Goal: Task Accomplishment & Management: Manage account settings

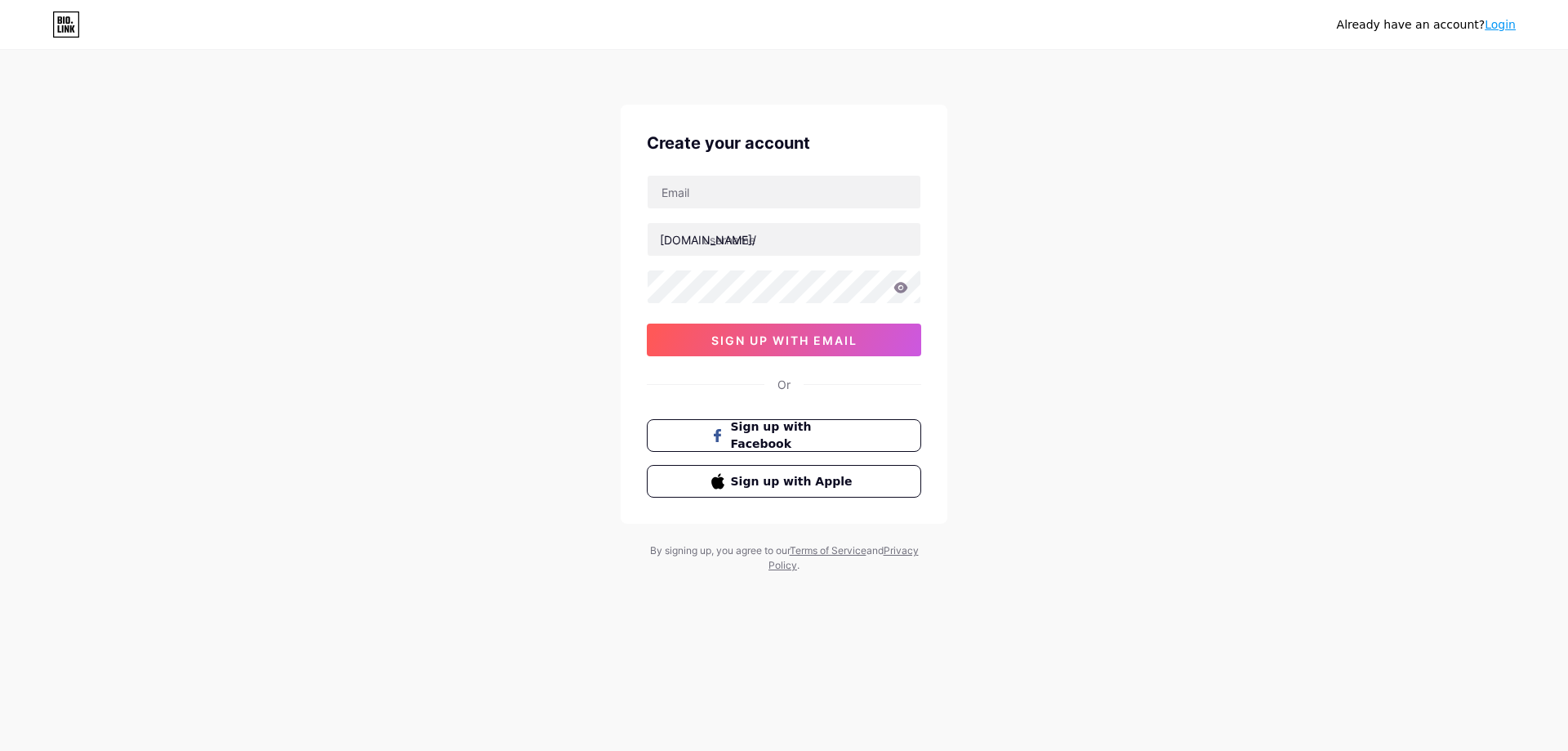
type input "[EMAIL_ADDRESS][DOMAIN_NAME]"
click at [737, 237] on input "text" at bounding box center [784, 239] width 273 height 33
type input "chickenroadgame"
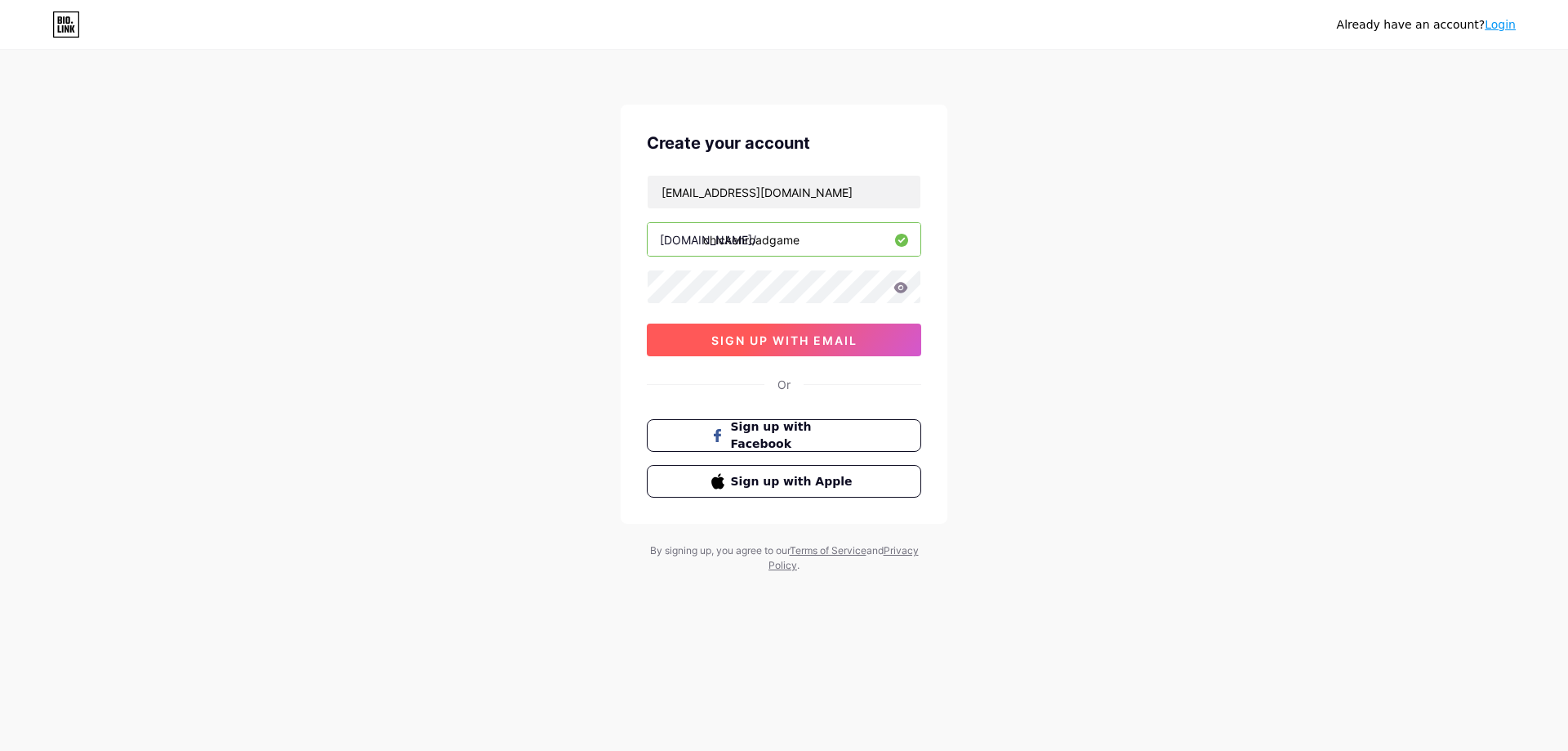
click at [818, 337] on span "sign up with email" at bounding box center [784, 340] width 146 height 14
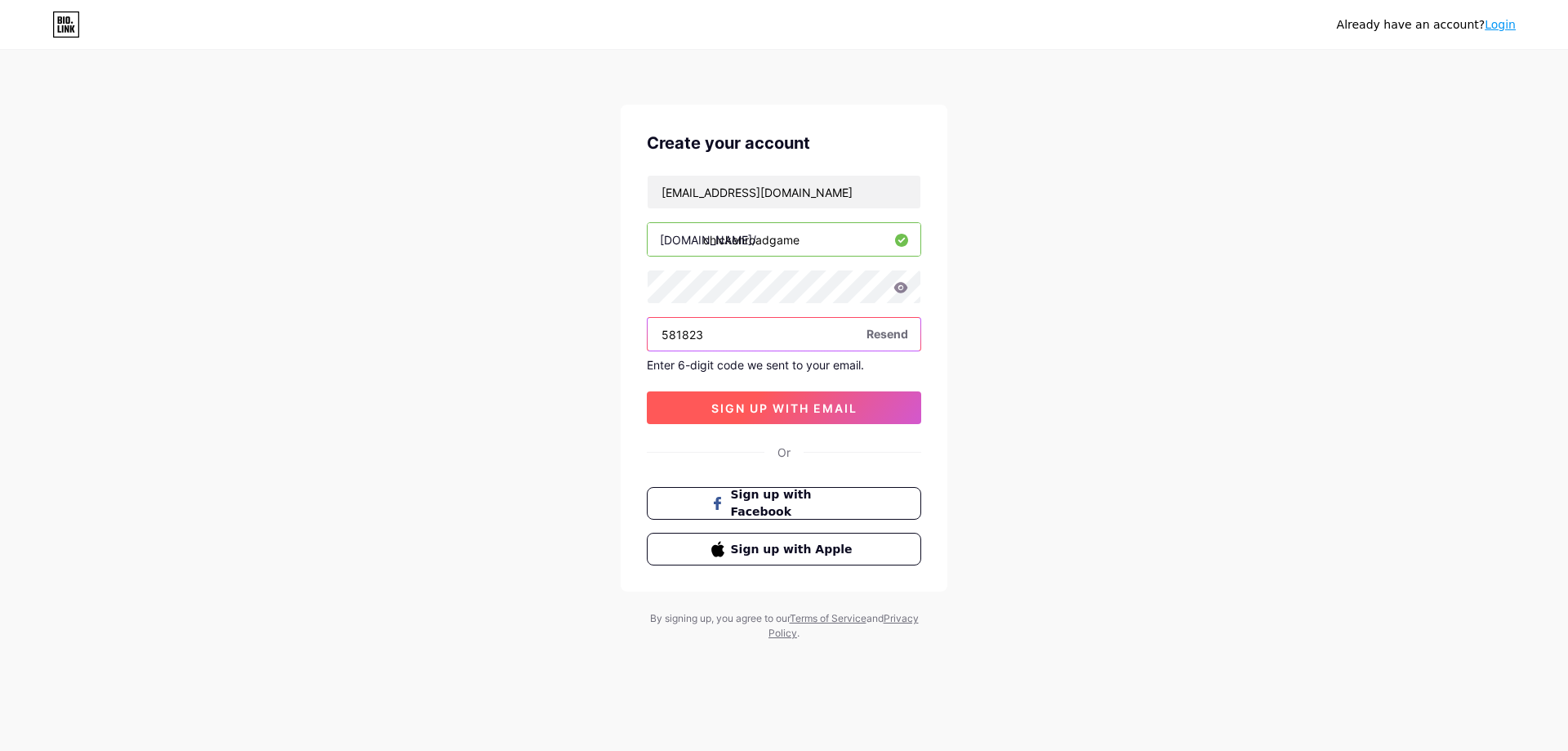
type input "581823"
click at [740, 395] on button "sign up with email" at bounding box center [784, 408] width 274 height 33
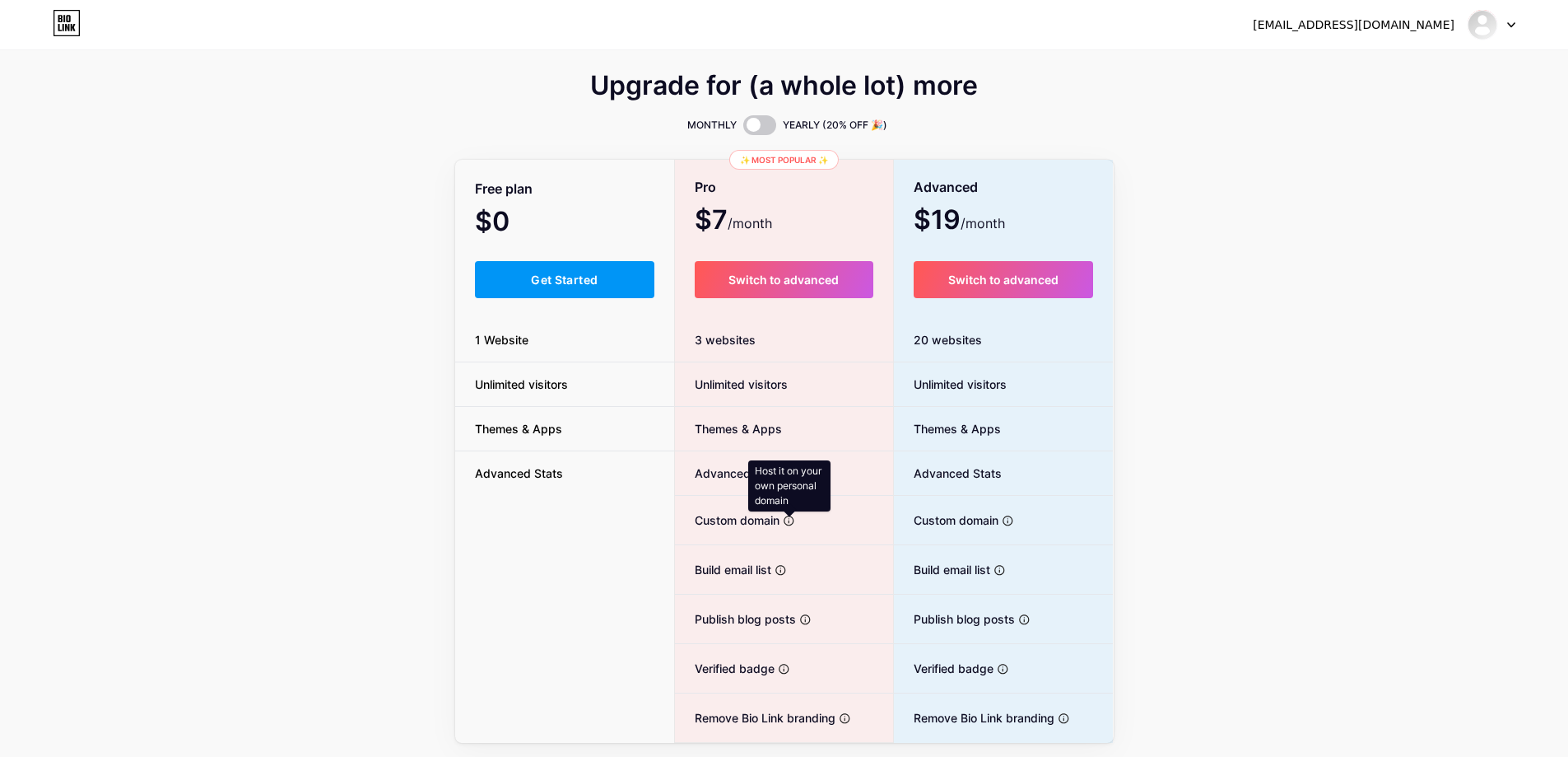
scroll to position [52, 0]
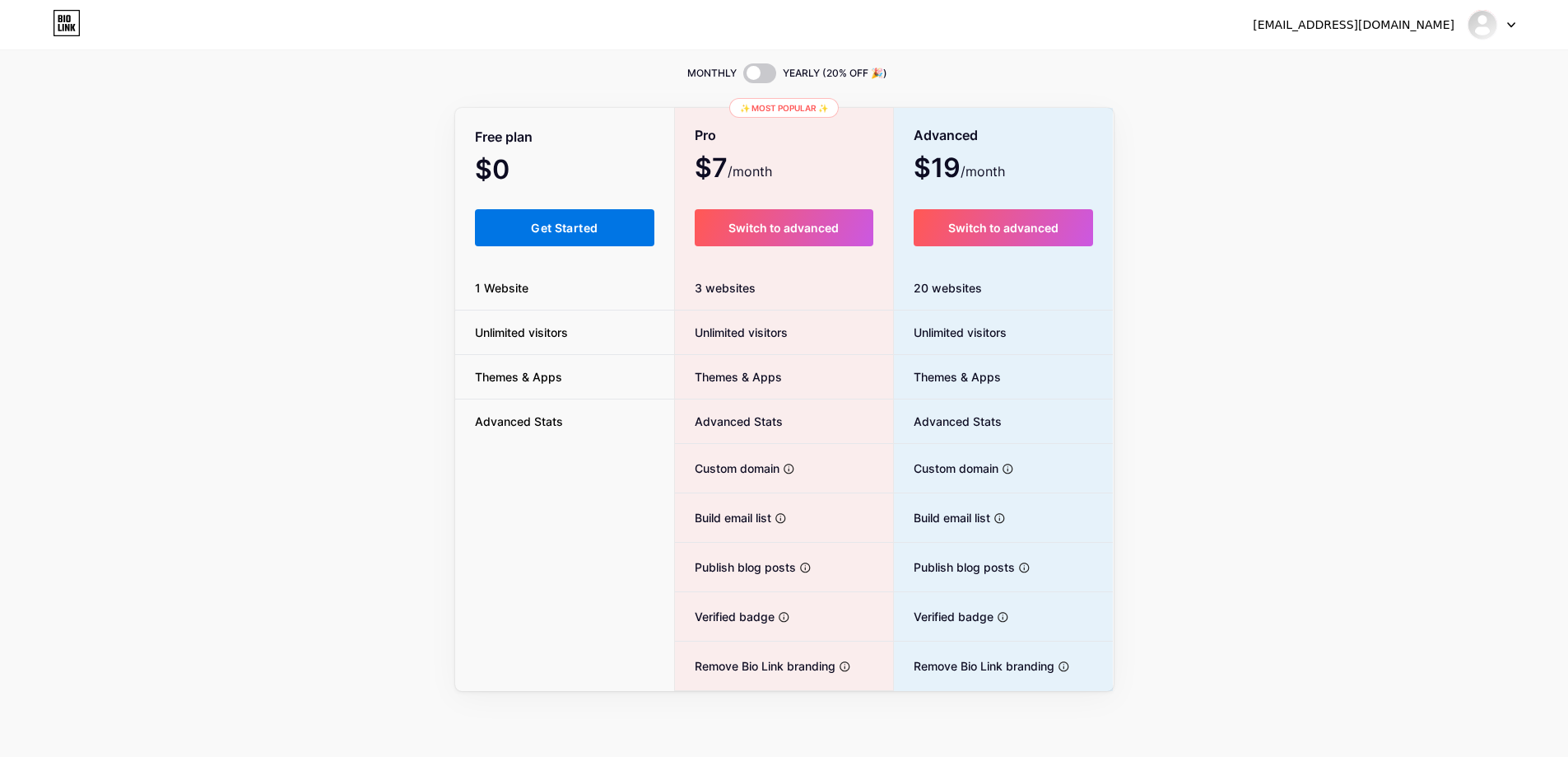
click at [557, 224] on span "Get Started" at bounding box center [564, 228] width 66 height 14
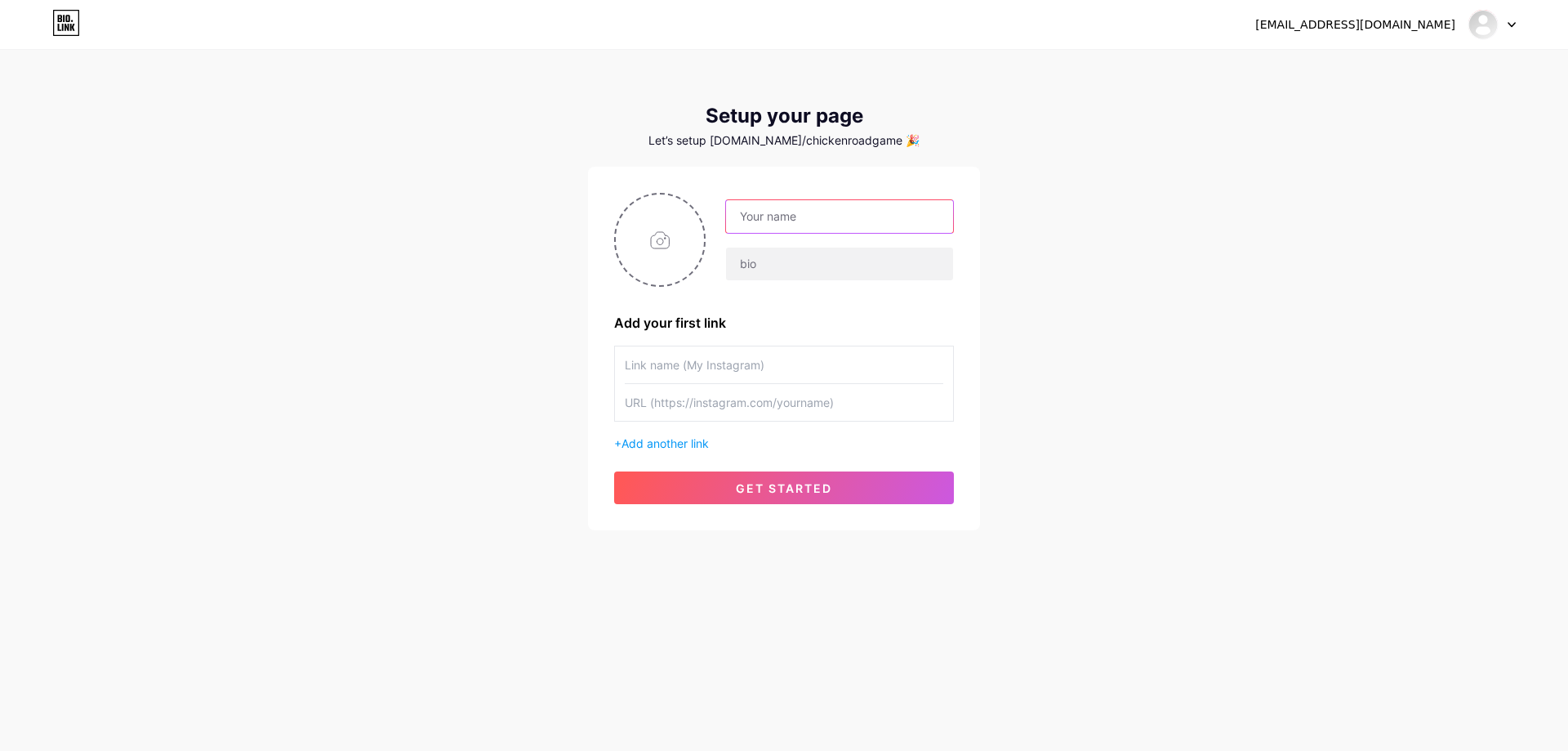
click at [783, 216] on input "text" at bounding box center [840, 217] width 227 height 33
type input "Chicken Road Game"
click at [787, 265] on input "text" at bounding box center [840, 265] width 227 height 33
paste input "Chicken Road Game: Win up to ₹3,608,855 in [GEOGRAPHIC_DATA]! Chicken Road is t…"
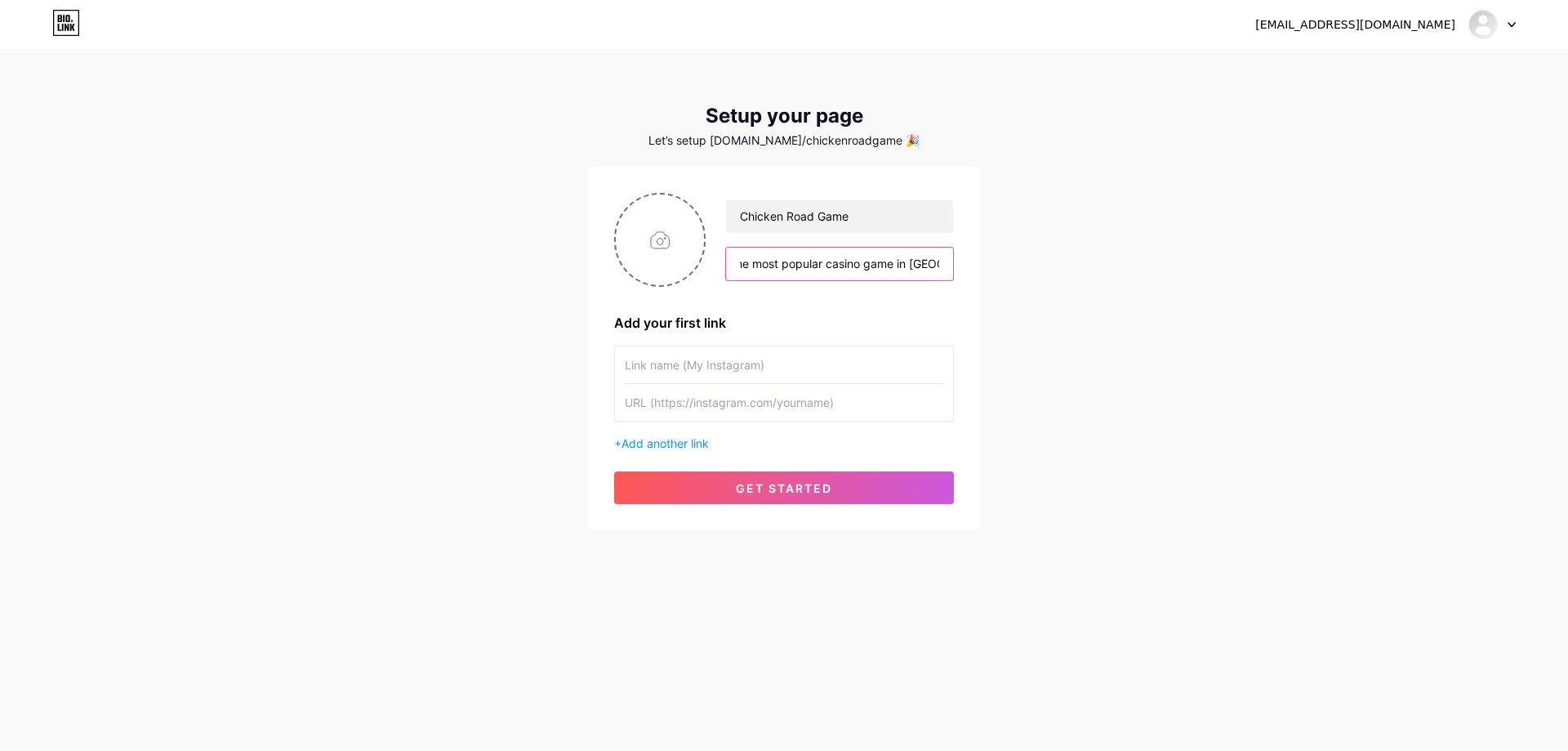
type input "Chicken Road Game: Win up to ₹3,608,855 in [GEOGRAPHIC_DATA]! Chicken Road is t…"
click at [1185, 341] on div "[EMAIL_ADDRESS][DOMAIN_NAME] Dashboard Logout Setup your page Let’s setup [DOMA…" at bounding box center [784, 291] width 1568 height 582
click at [670, 448] on span "Add another link" at bounding box center [665, 443] width 87 height 14
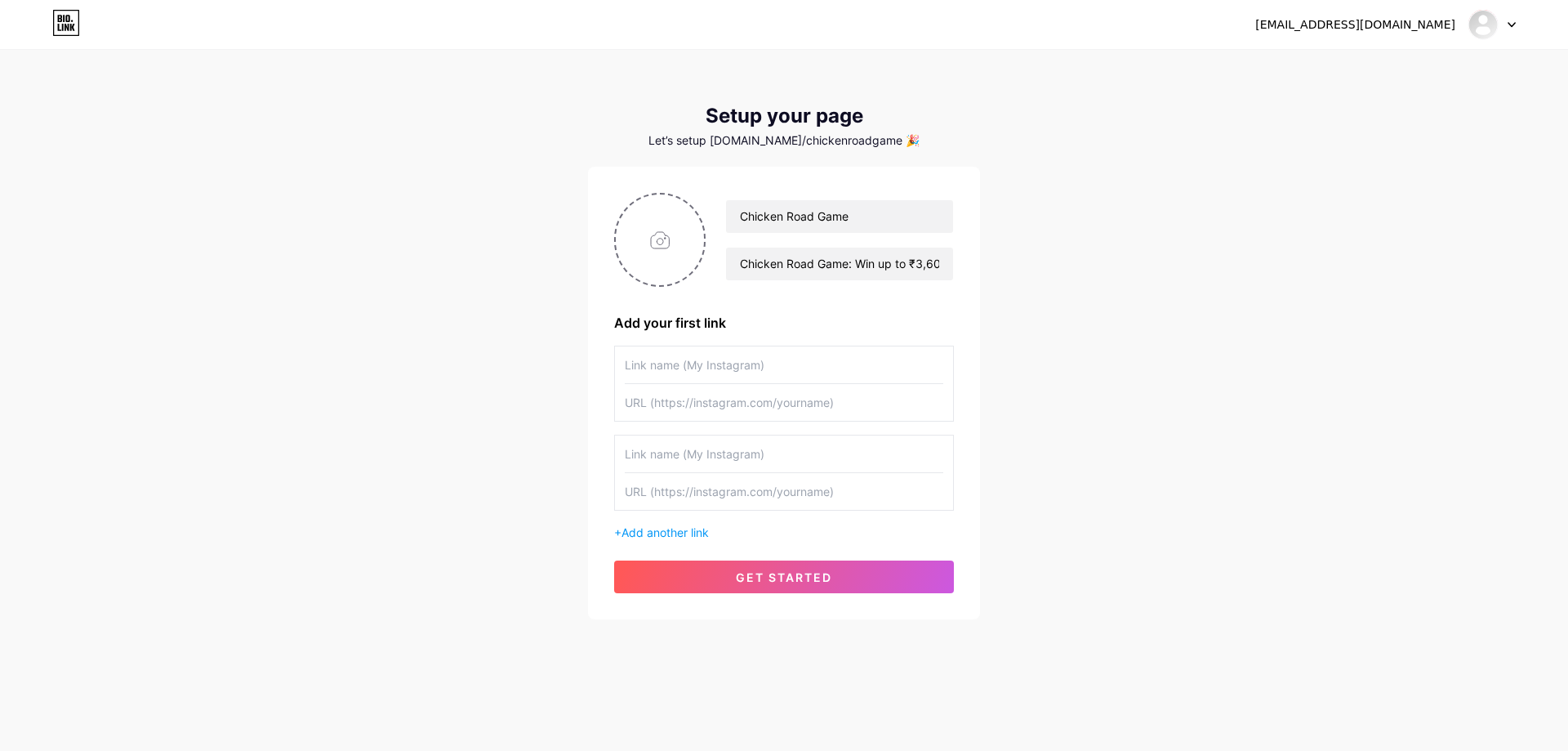
click at [778, 582] on span "get started" at bounding box center [784, 578] width 97 height 14
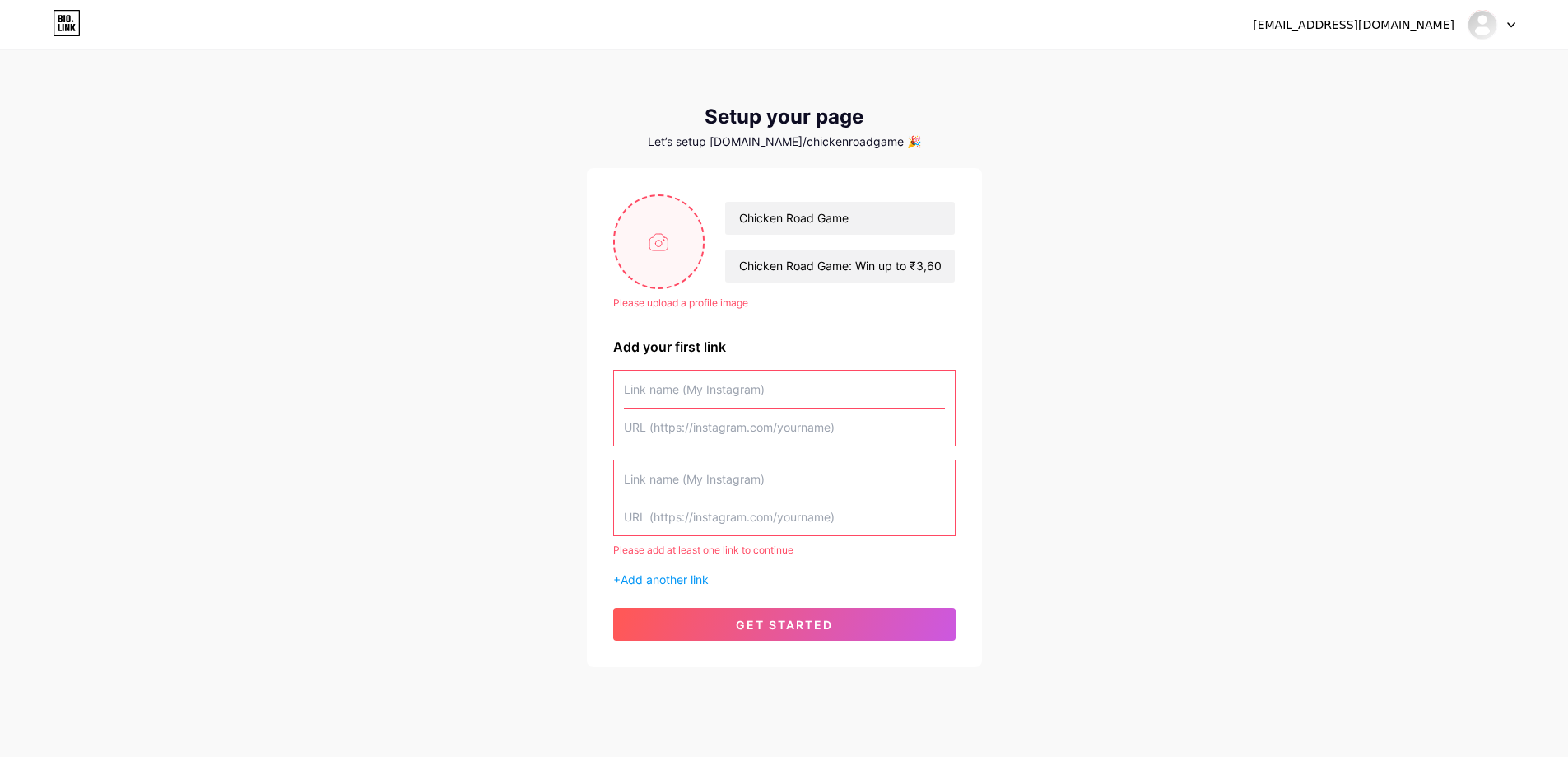
click at [665, 255] on input "file" at bounding box center [659, 242] width 89 height 92
click at [676, 239] on input "file" at bounding box center [659, 242] width 89 height 92
type input "C:\fakepath\fav.jpg"
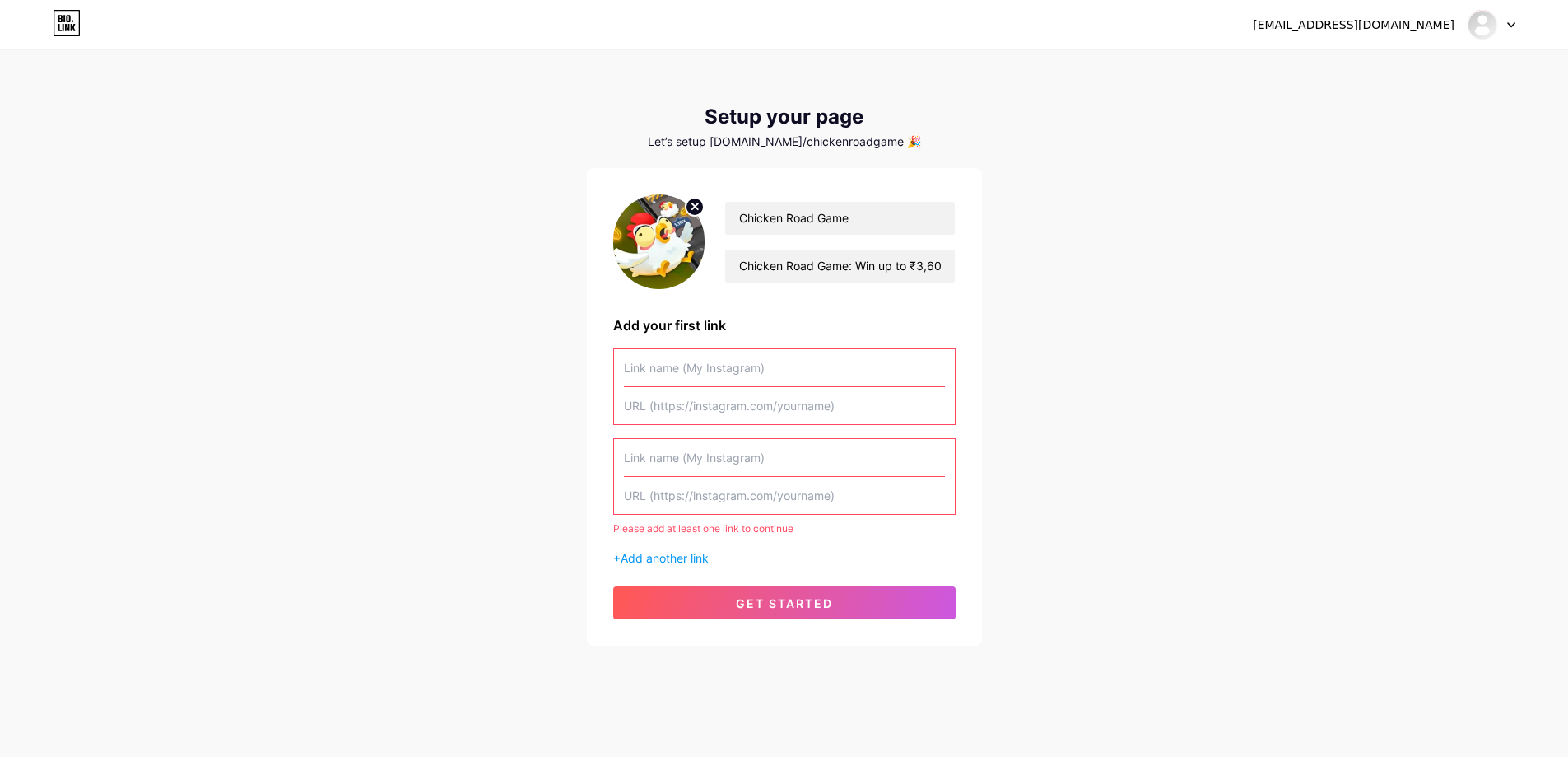
click at [687, 375] on input "text" at bounding box center [784, 368] width 321 height 37
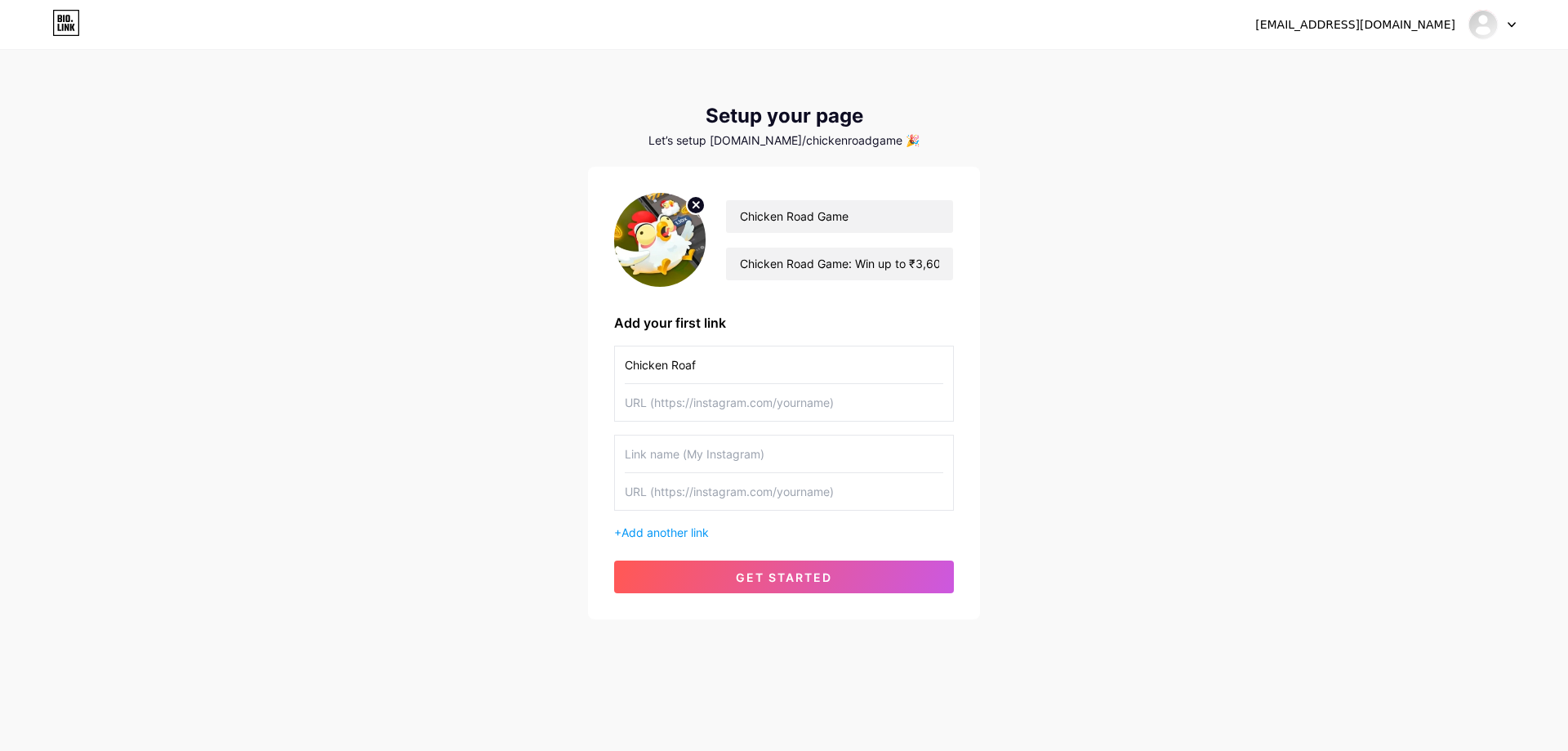
click at [692, 401] on input "text" at bounding box center [784, 402] width 319 height 37
click at [705, 367] on input "Chicken Roaf" at bounding box center [784, 365] width 319 height 37
type input "Chicken Road Game"
click at [711, 399] on input "text" at bounding box center [784, 402] width 319 height 37
paste input "[URL][DOMAIN_NAME]"
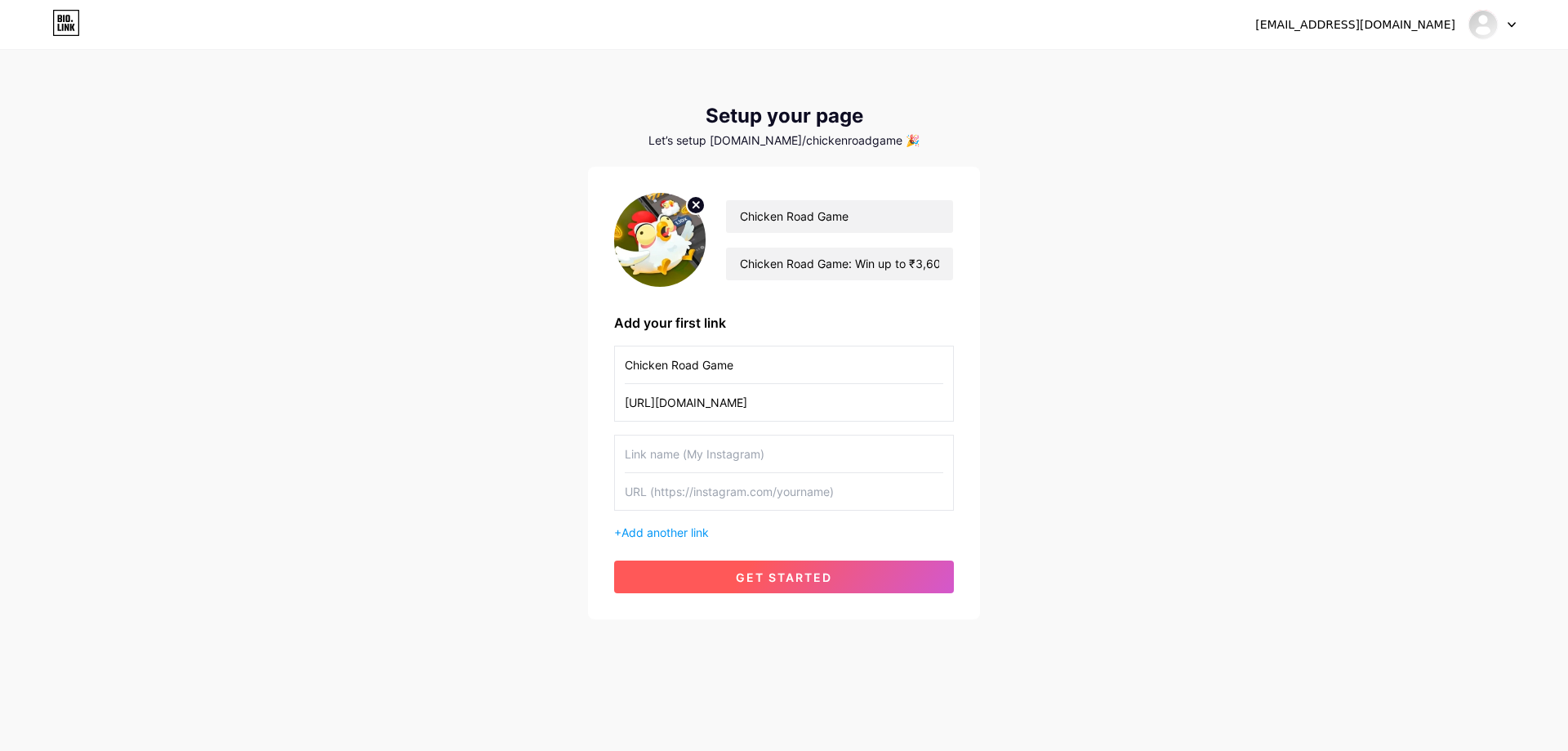
type input "[URL][DOMAIN_NAME]"
click at [817, 581] on span "get started" at bounding box center [784, 578] width 97 height 14
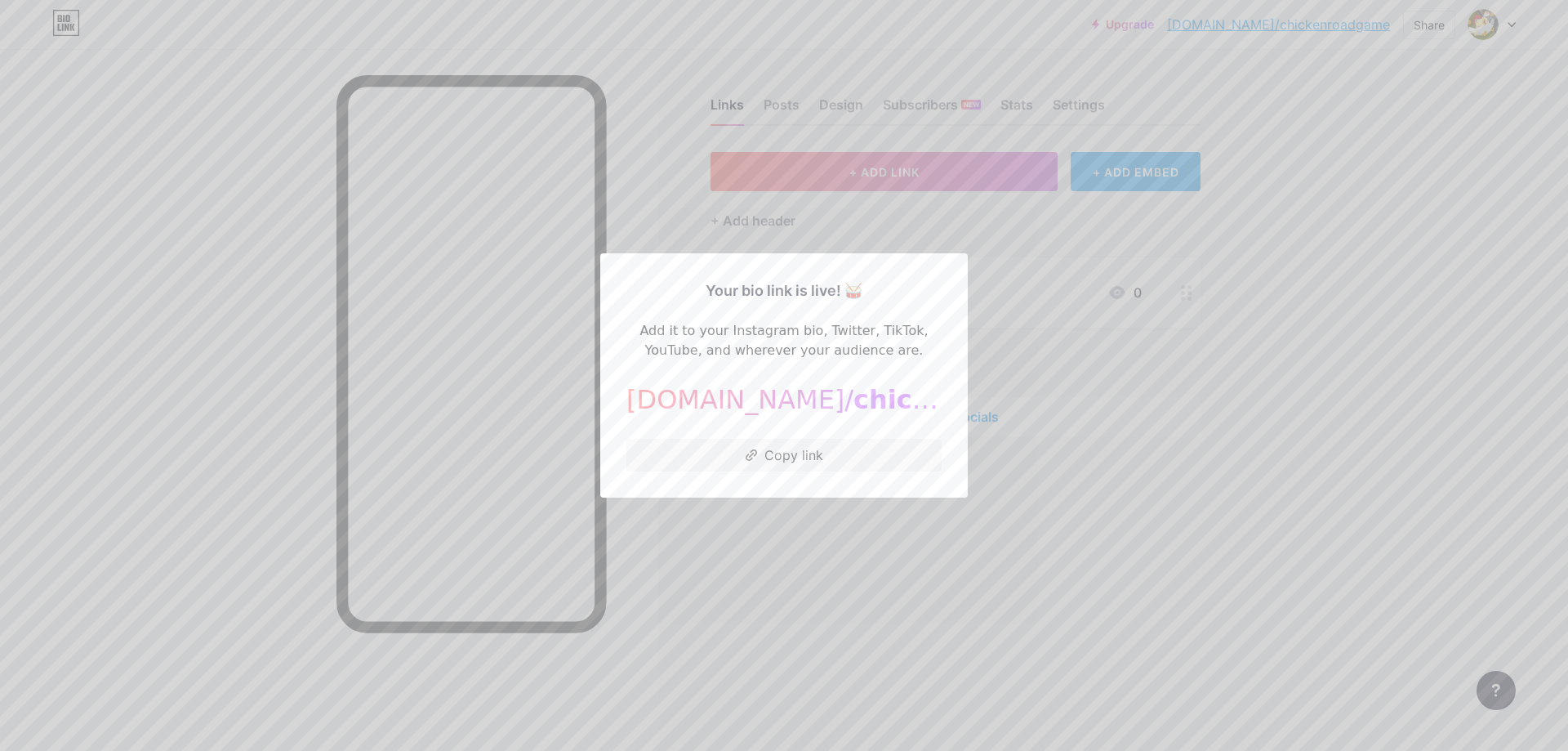
click at [883, 580] on div at bounding box center [784, 375] width 1568 height 751
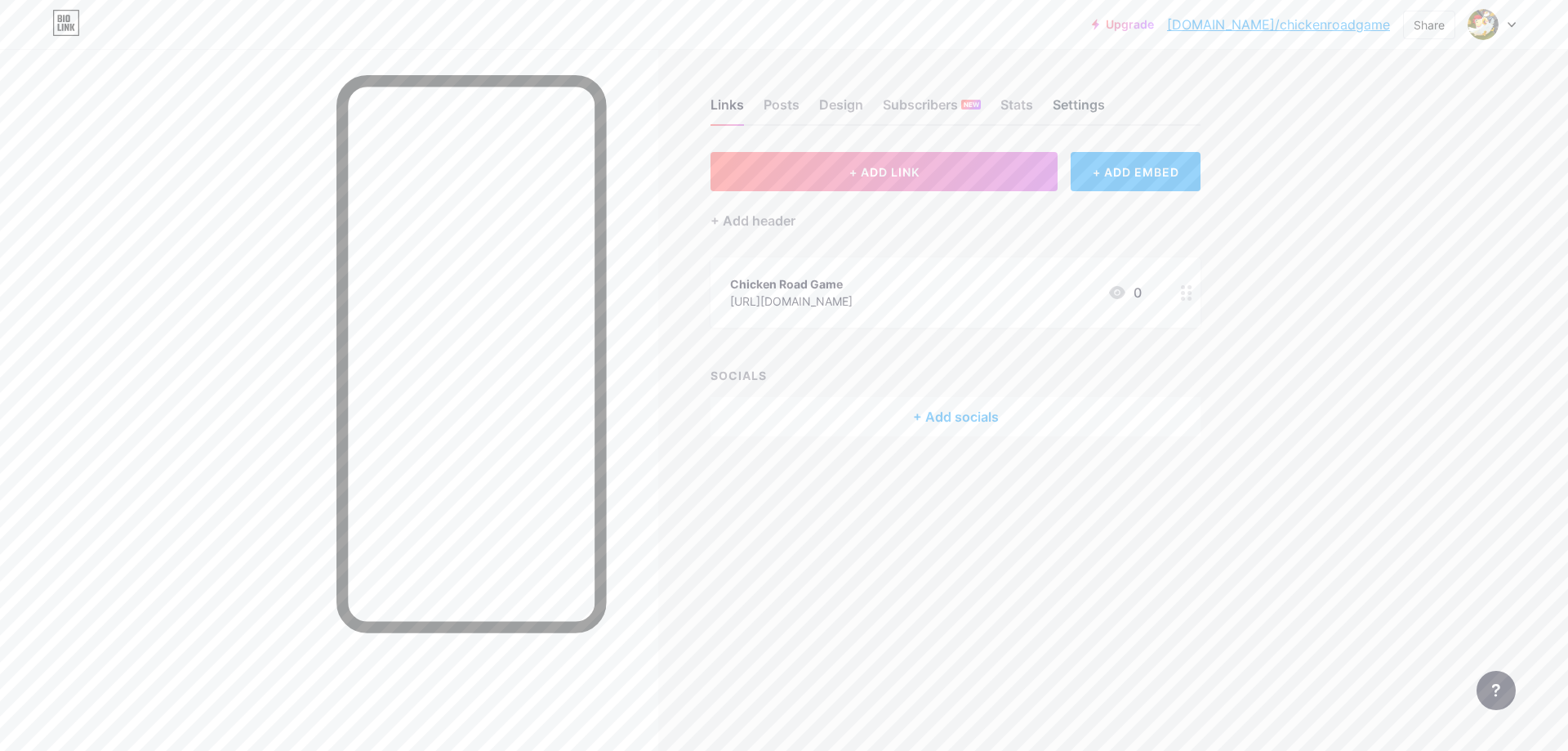
click at [1088, 104] on div "Settings" at bounding box center [1079, 110] width 52 height 29
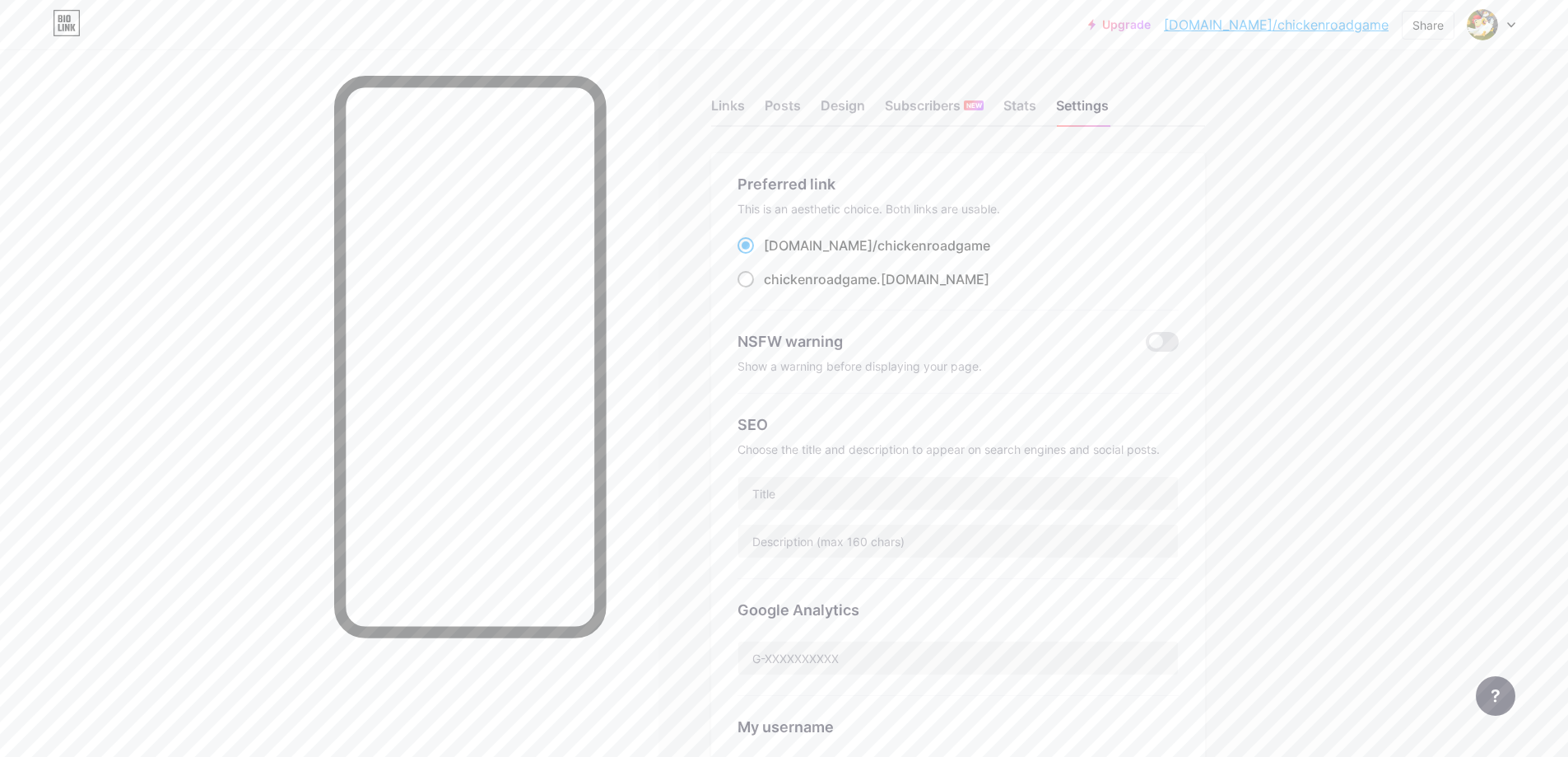
click at [753, 275] on span at bounding box center [746, 278] width 17 height 17
click at [764, 289] on input "chickenroadgame .[DOMAIN_NAME]" at bounding box center [769, 294] width 11 height 11
radio input "true"
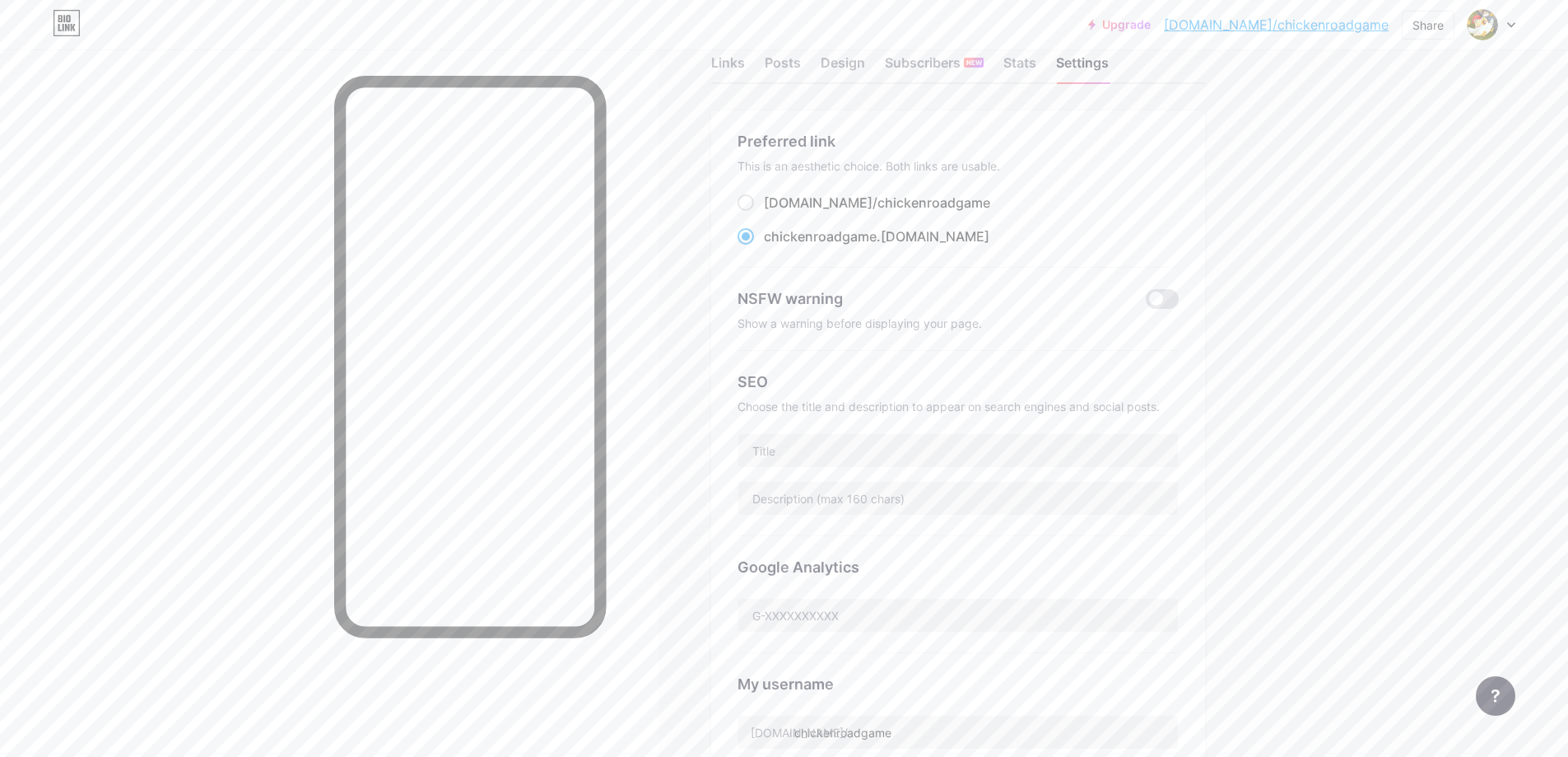
scroll to position [165, 0]
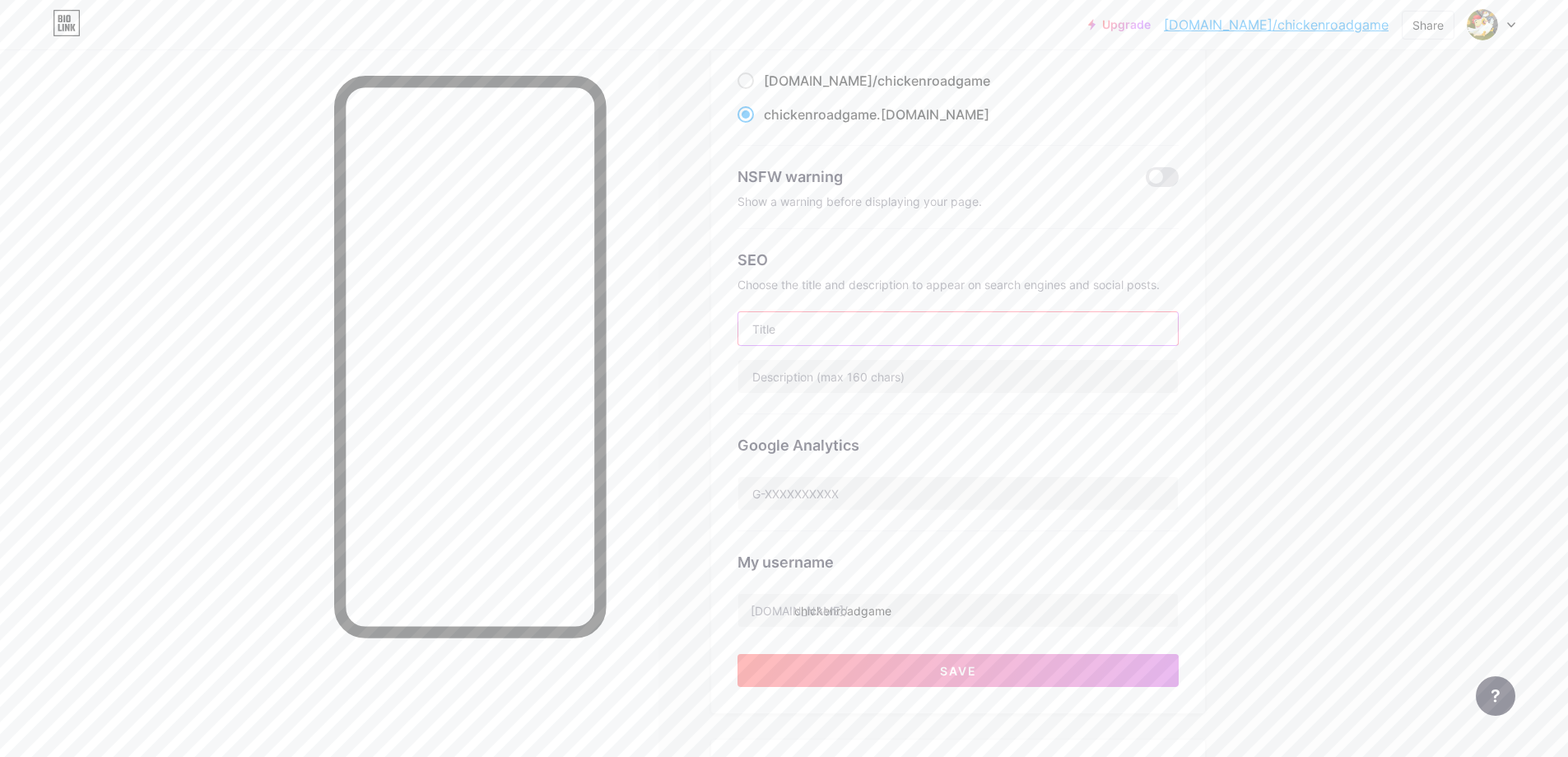
click at [825, 329] on input "text" at bounding box center [958, 329] width 439 height 33
paste input "Chicken Road Game"
type input "Chicken Road Game"
click at [887, 373] on input "text" at bounding box center [958, 377] width 439 height 33
paste input "Chicken Road Game: Win up to ₹3,608,855 in [GEOGRAPHIC_DATA]! Chicken Road is t…"
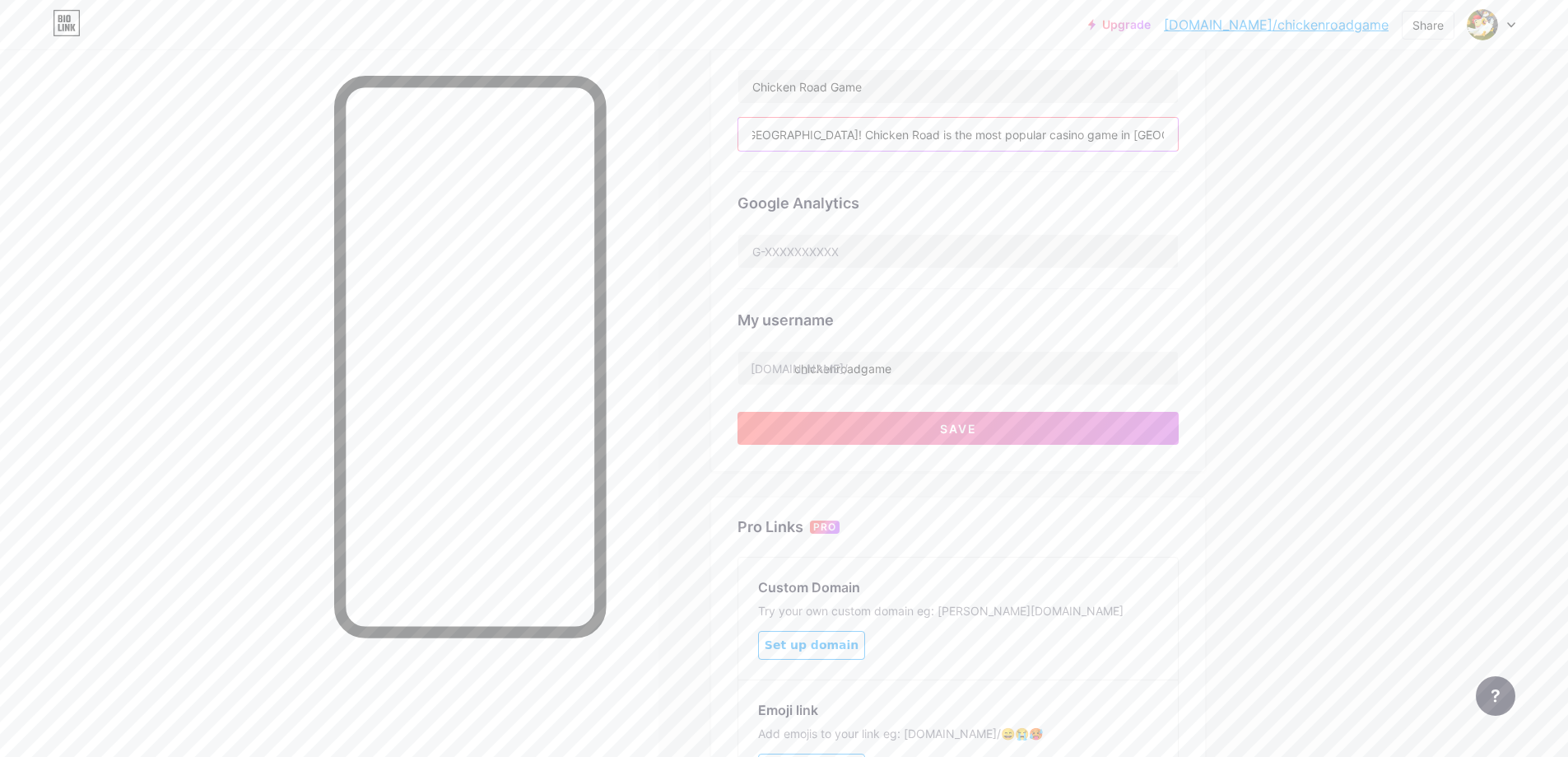
scroll to position [412, 0]
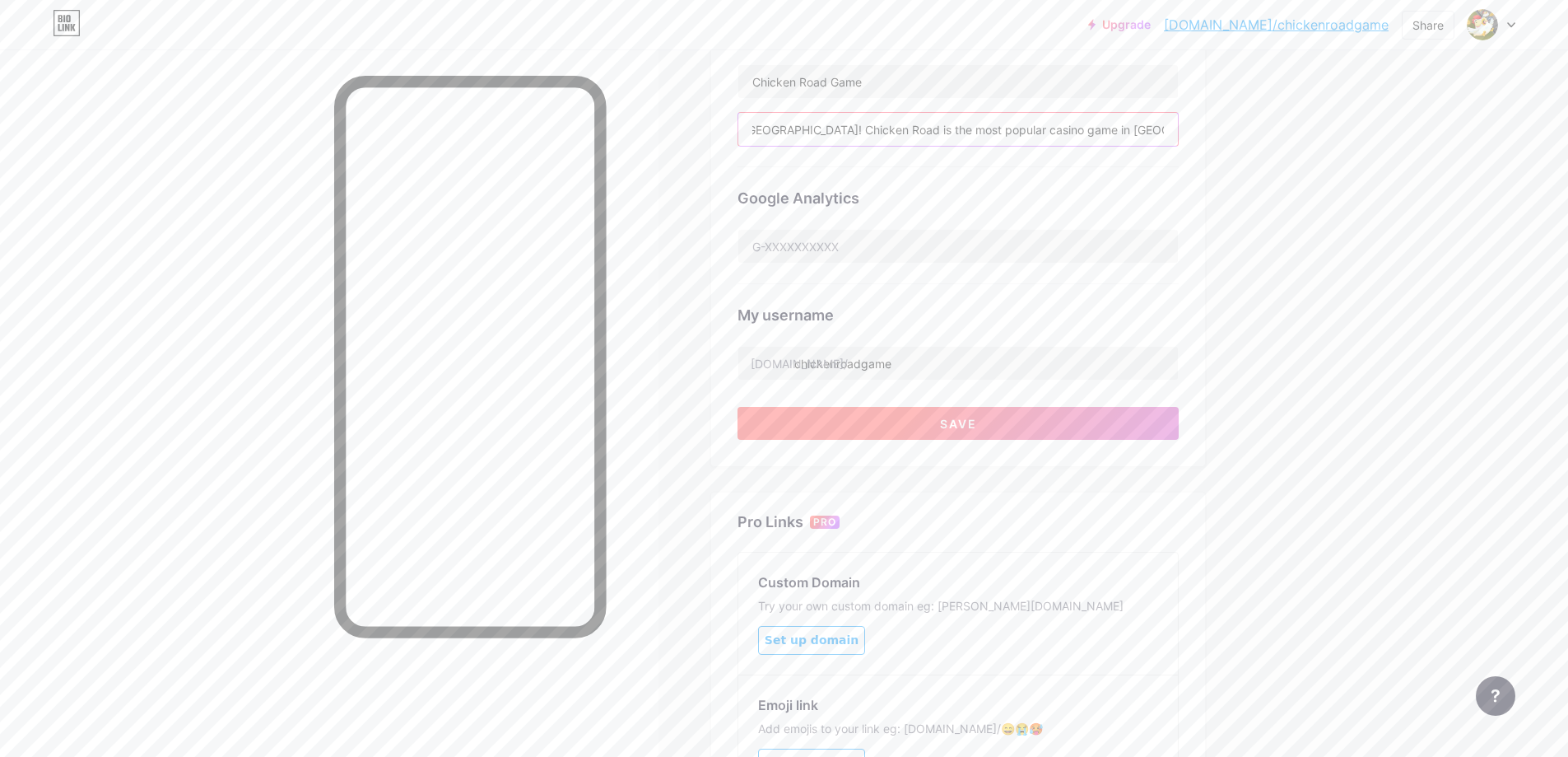
type input "Chicken Road Game: Win up to ₹3,608,855 in [GEOGRAPHIC_DATA]! Chicken Road is t…"
click at [948, 417] on span "Save" at bounding box center [959, 424] width 37 height 14
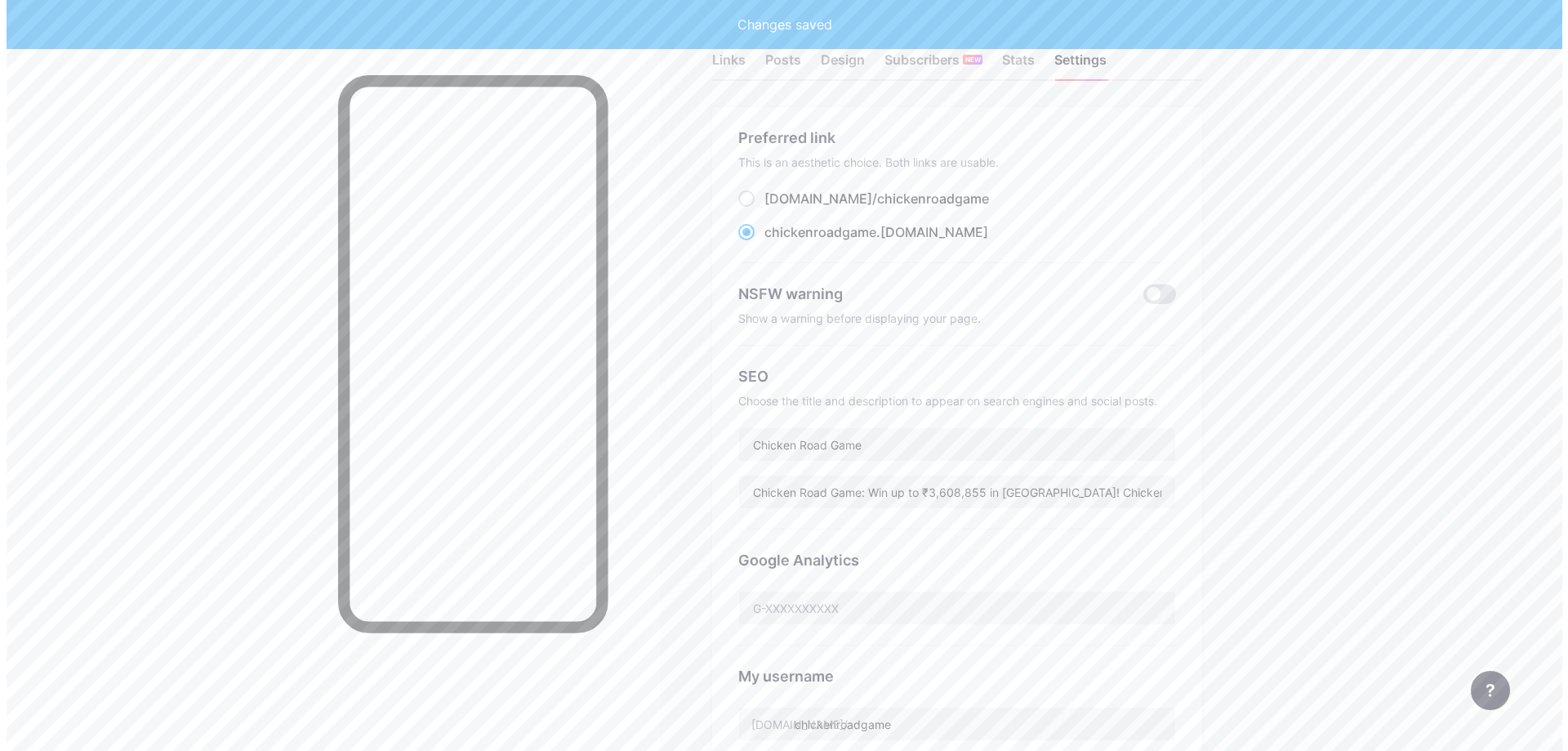
scroll to position [0, 0]
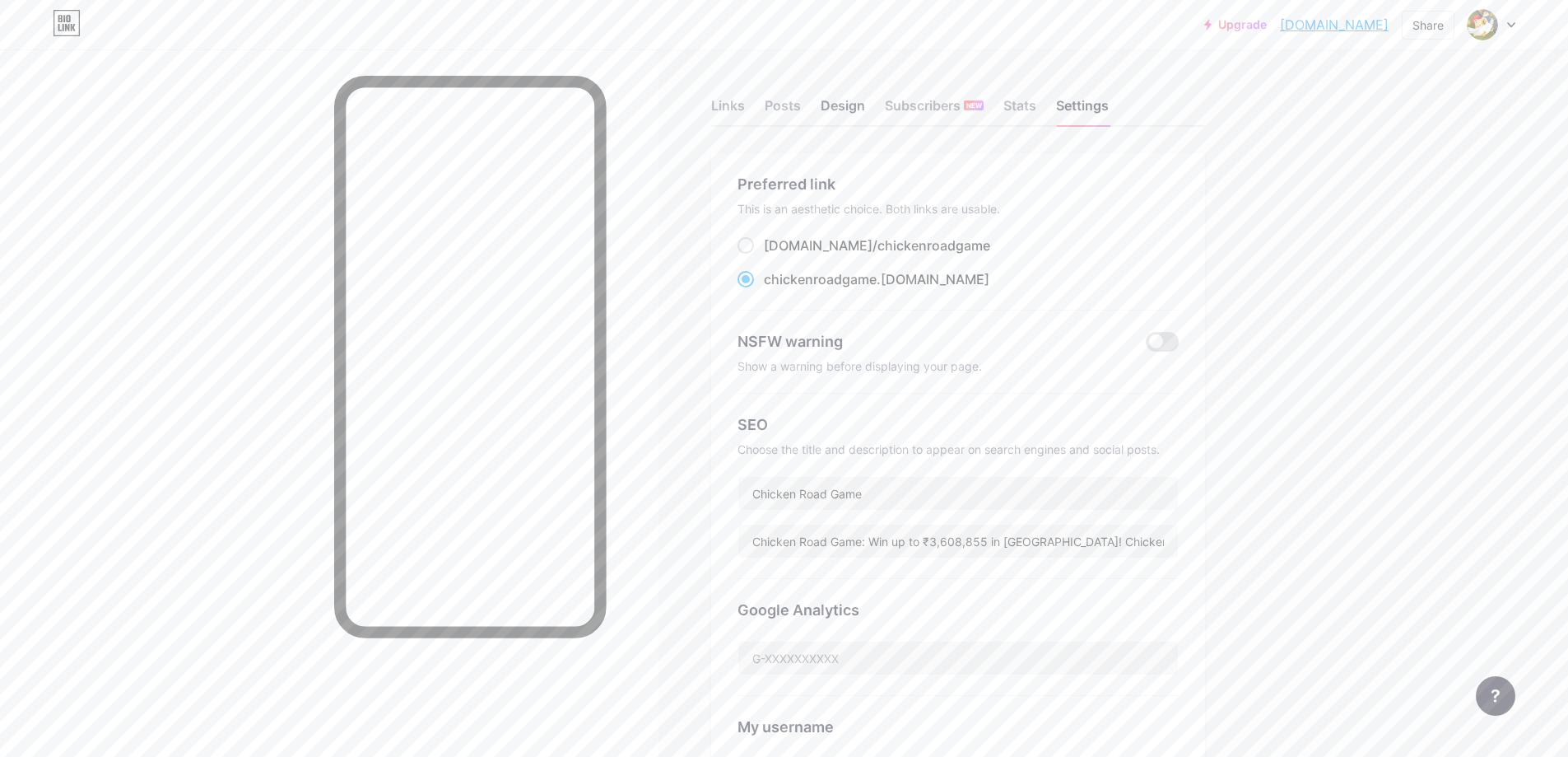
click at [846, 108] on div "Design" at bounding box center [844, 110] width 45 height 29
click at [783, 107] on div "Posts" at bounding box center [782, 110] width 36 height 29
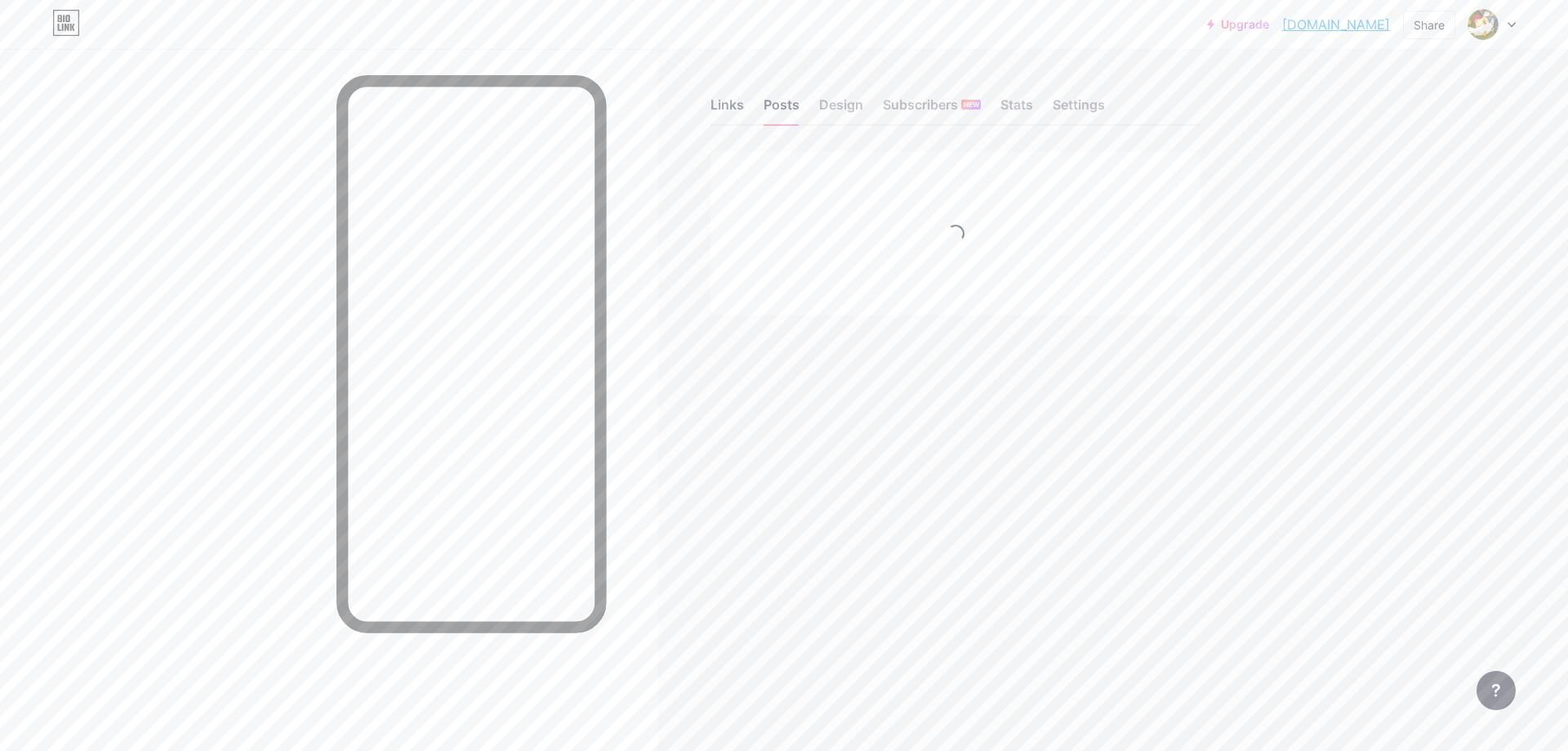
click at [730, 108] on div "Links" at bounding box center [727, 110] width 34 height 29
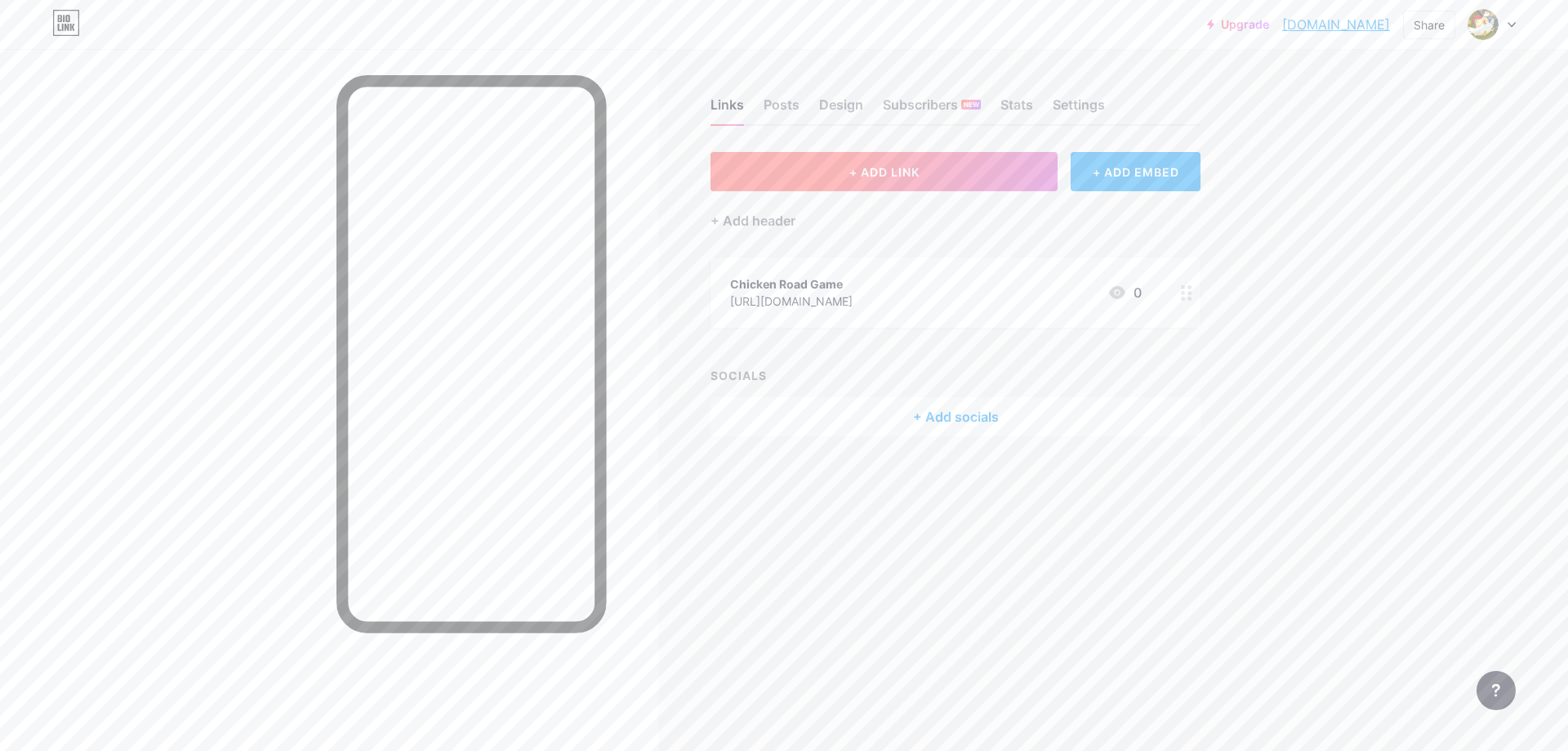
click at [870, 172] on span "+ ADD LINK" at bounding box center [884, 172] width 71 height 14
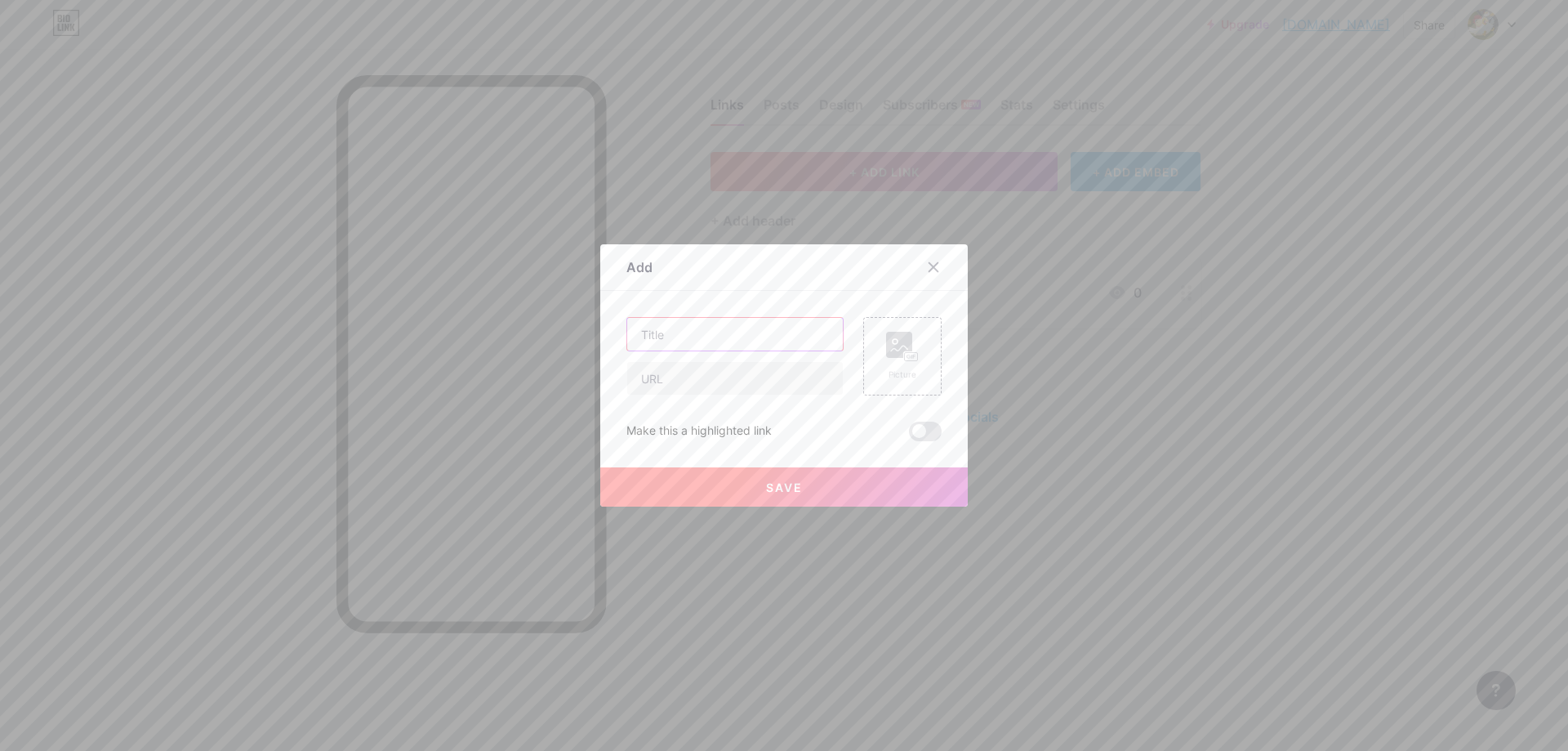
click at [725, 336] on input "text" at bounding box center [735, 334] width 216 height 33
type input "Chicken Road 2"
click at [714, 387] on input "text" at bounding box center [735, 379] width 216 height 33
paste input "[URL][DOMAIN_NAME]"
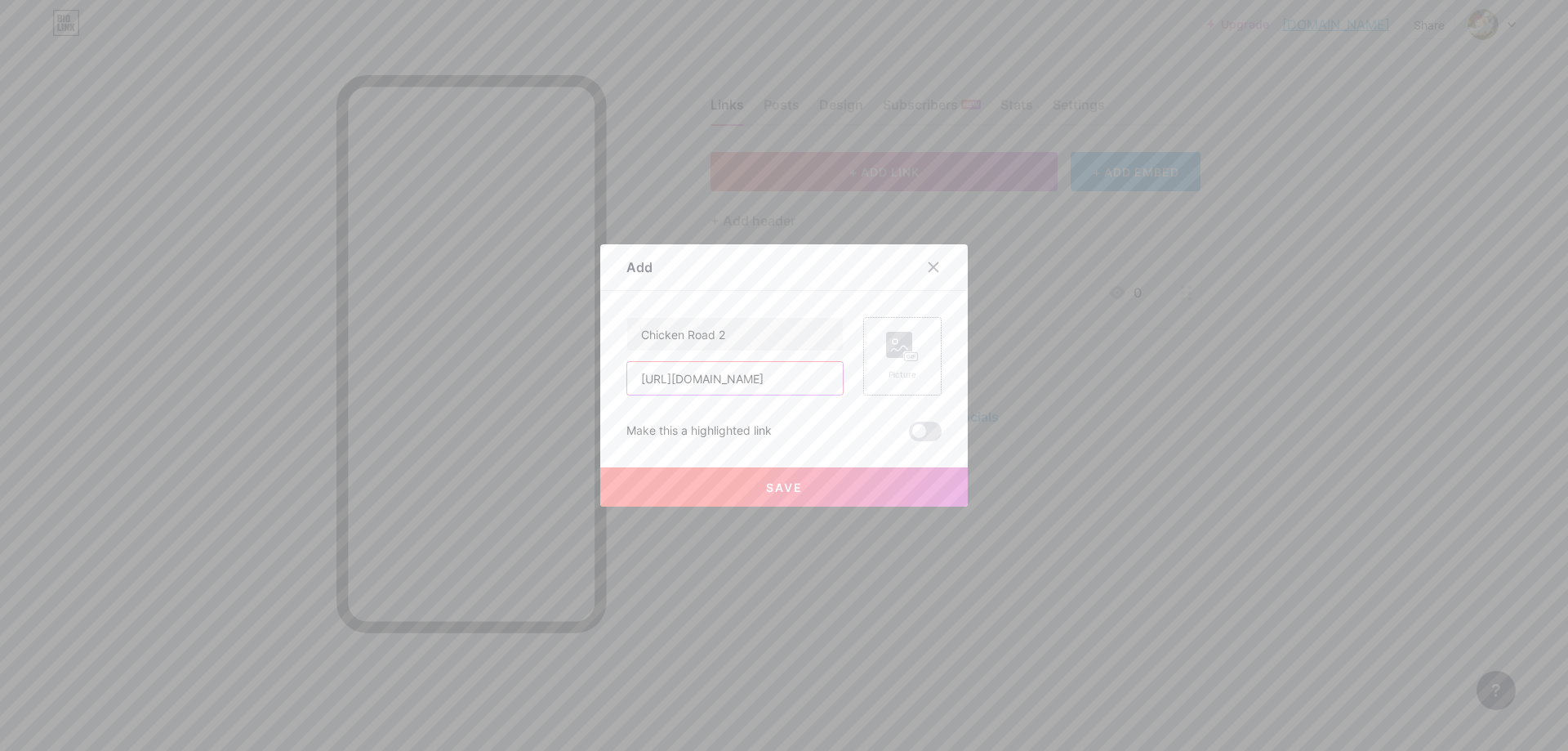
type input "[URL][DOMAIN_NAME]"
click at [878, 363] on div "Picture" at bounding box center [902, 356] width 78 height 78
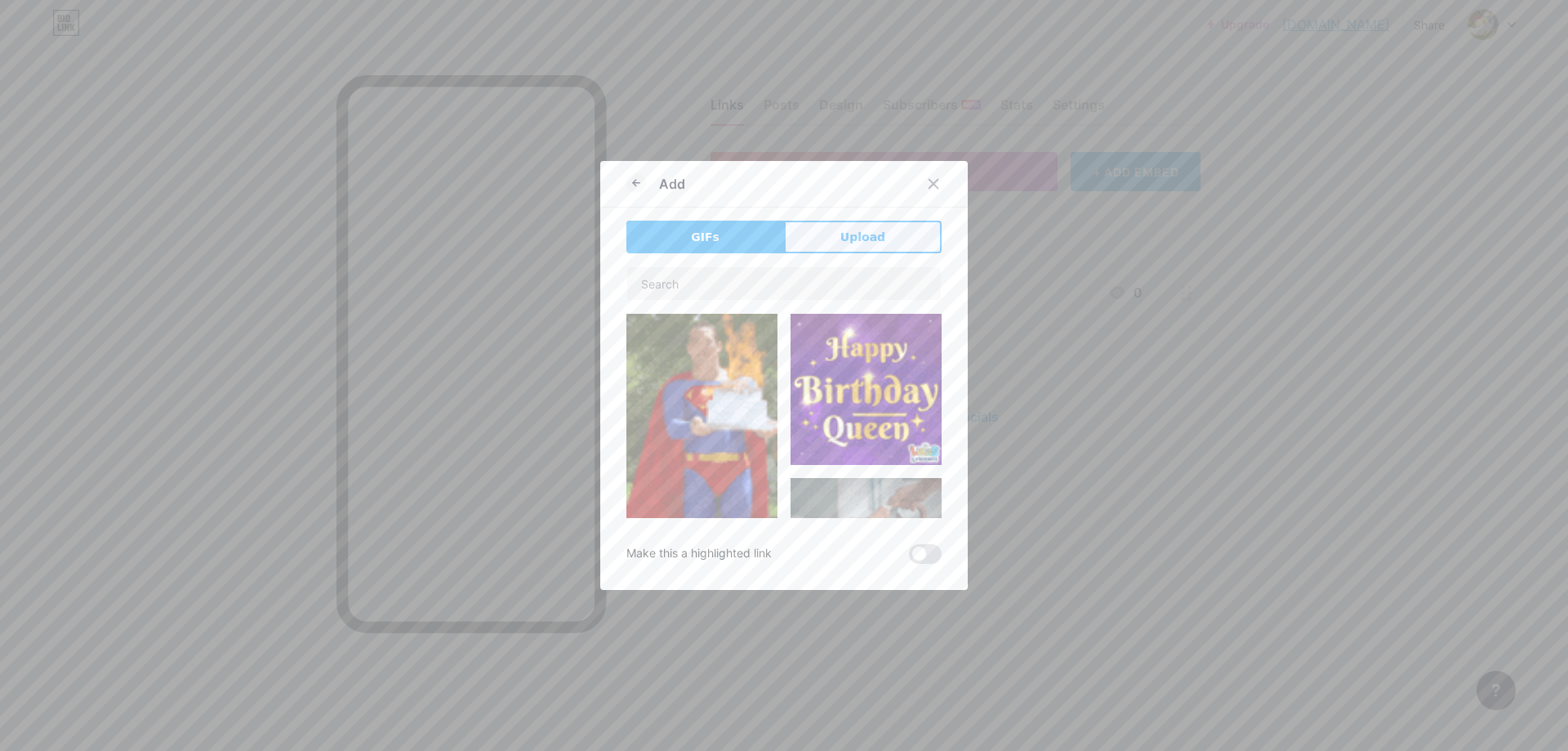
click at [861, 242] on span "Upload" at bounding box center [863, 237] width 45 height 17
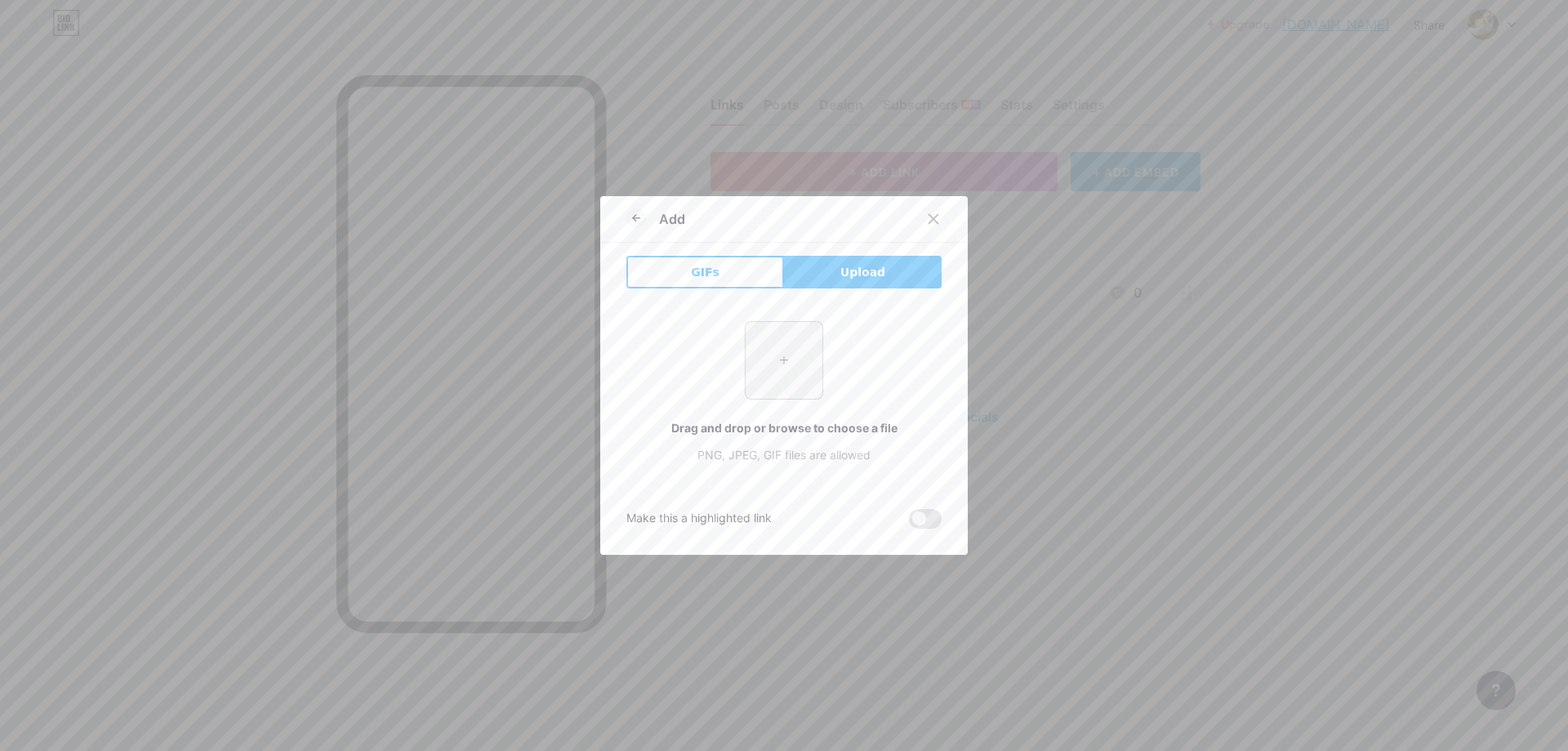
click at [789, 373] on input "file" at bounding box center [784, 360] width 77 height 77
type input "C:\fakepath\fav.jpg"
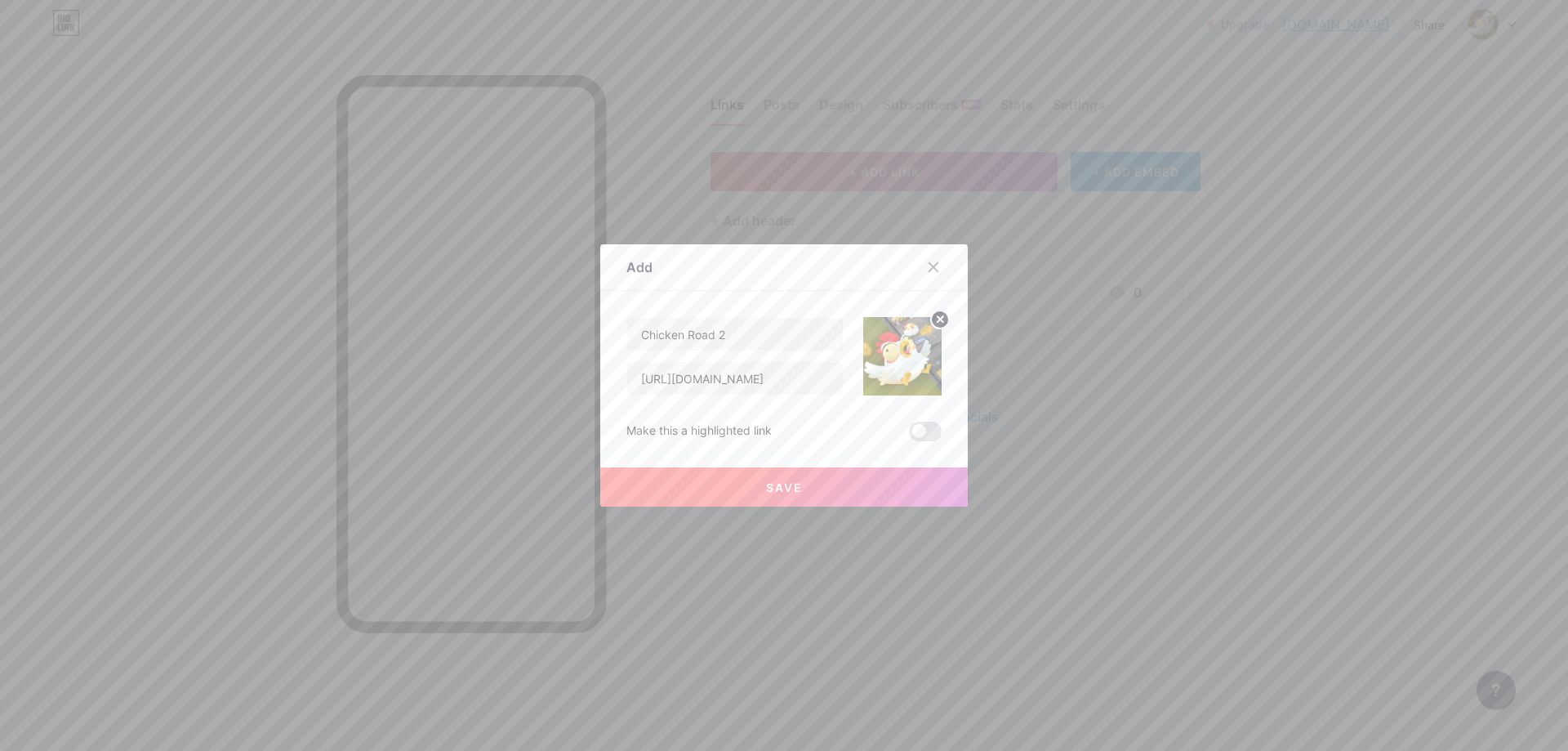
click at [800, 475] on button "Save" at bounding box center [784, 486] width 367 height 39
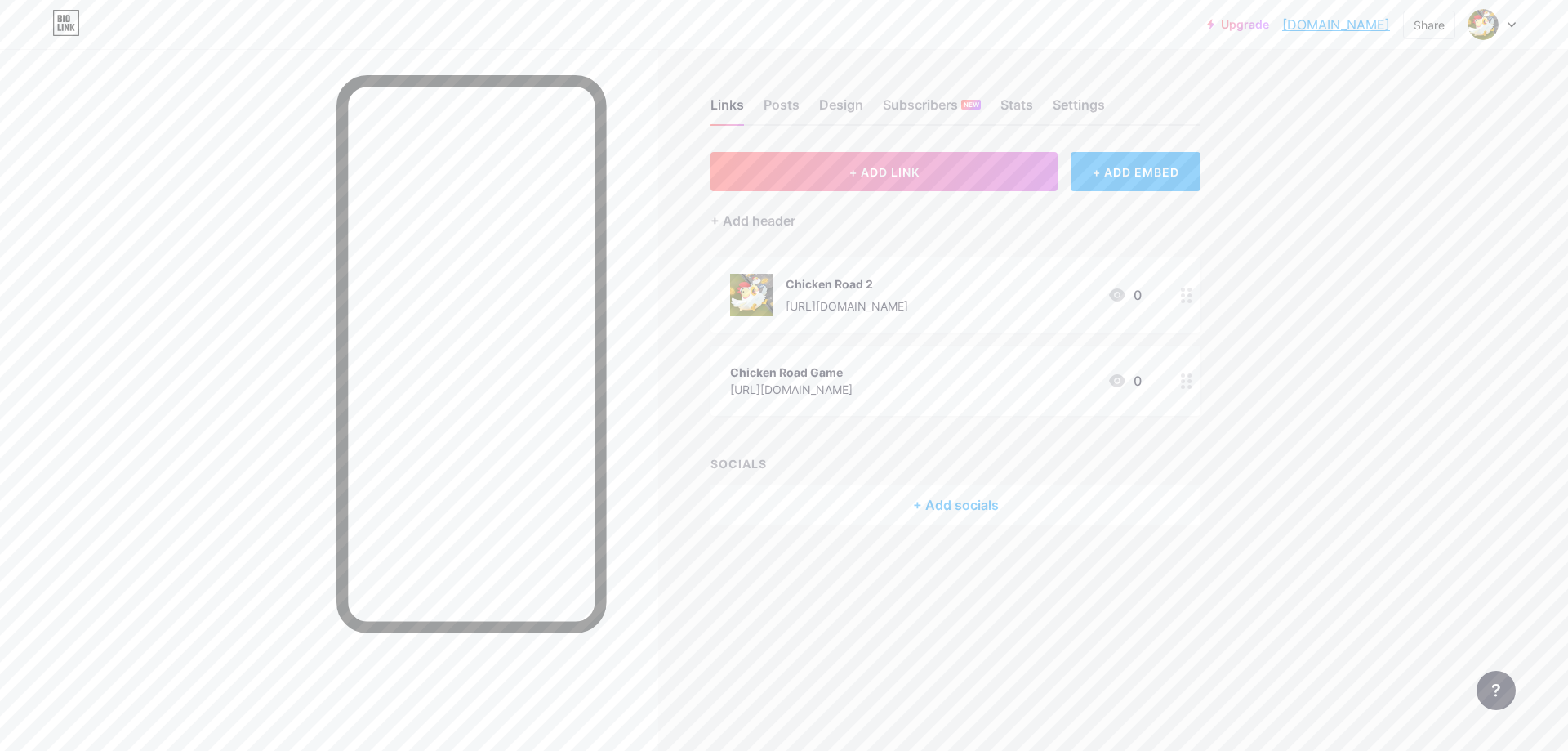
click at [1186, 387] on icon at bounding box center [1186, 381] width 12 height 16
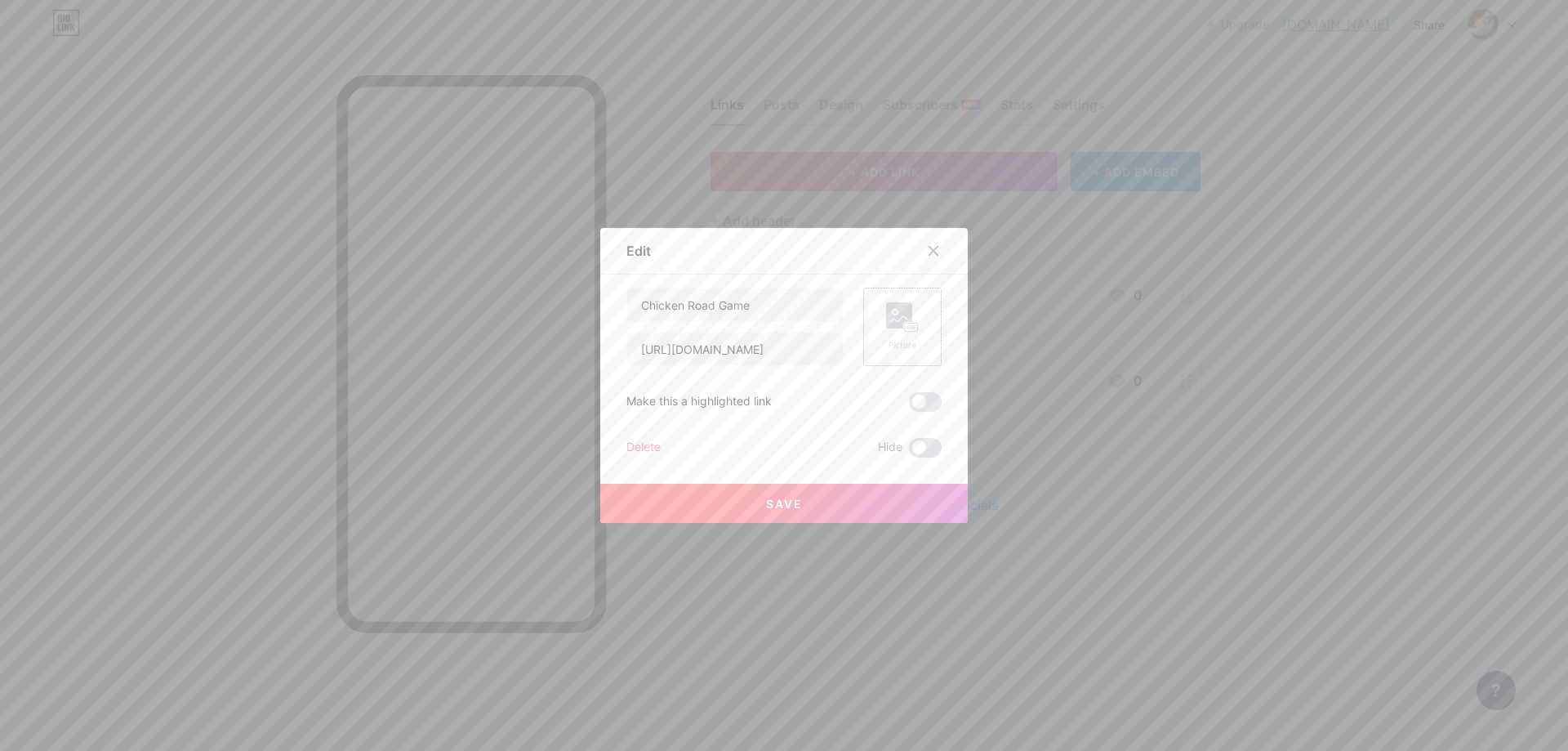
click at [902, 321] on rect at bounding box center [899, 315] width 26 height 26
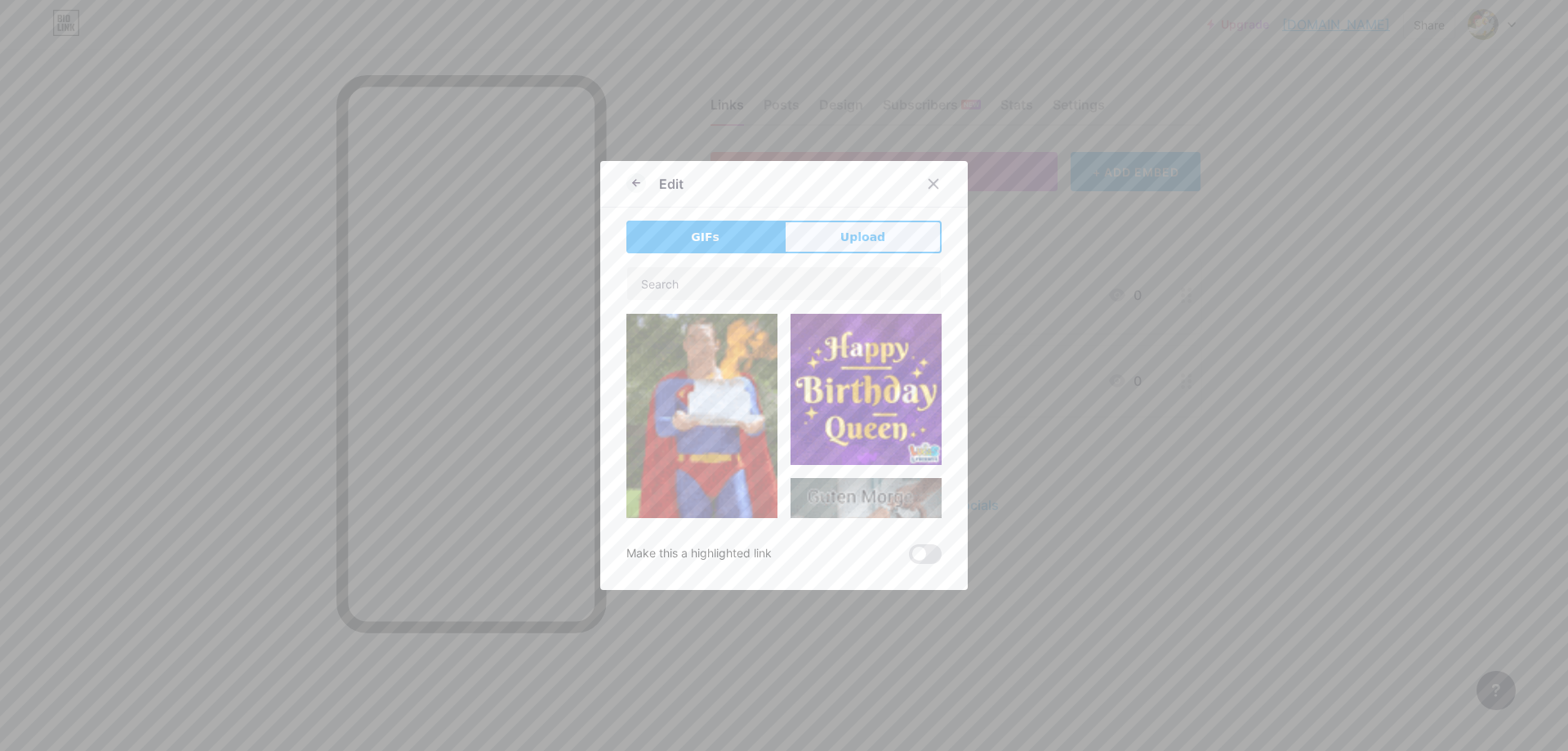
click at [829, 224] on button "Upload" at bounding box center [863, 237] width 158 height 33
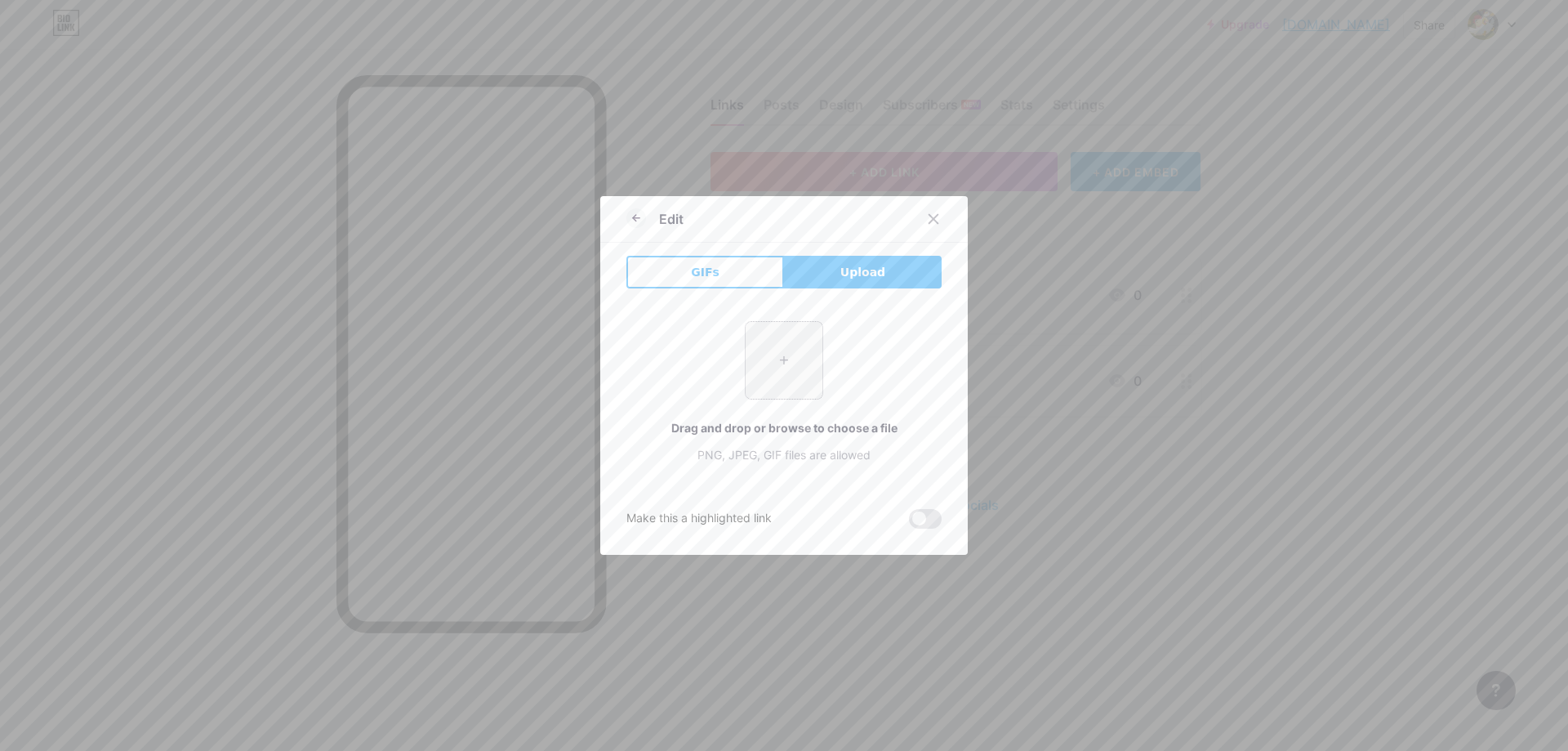
click at [773, 360] on input "file" at bounding box center [784, 360] width 77 height 77
type input "C:\fakepath\fav.jpg"
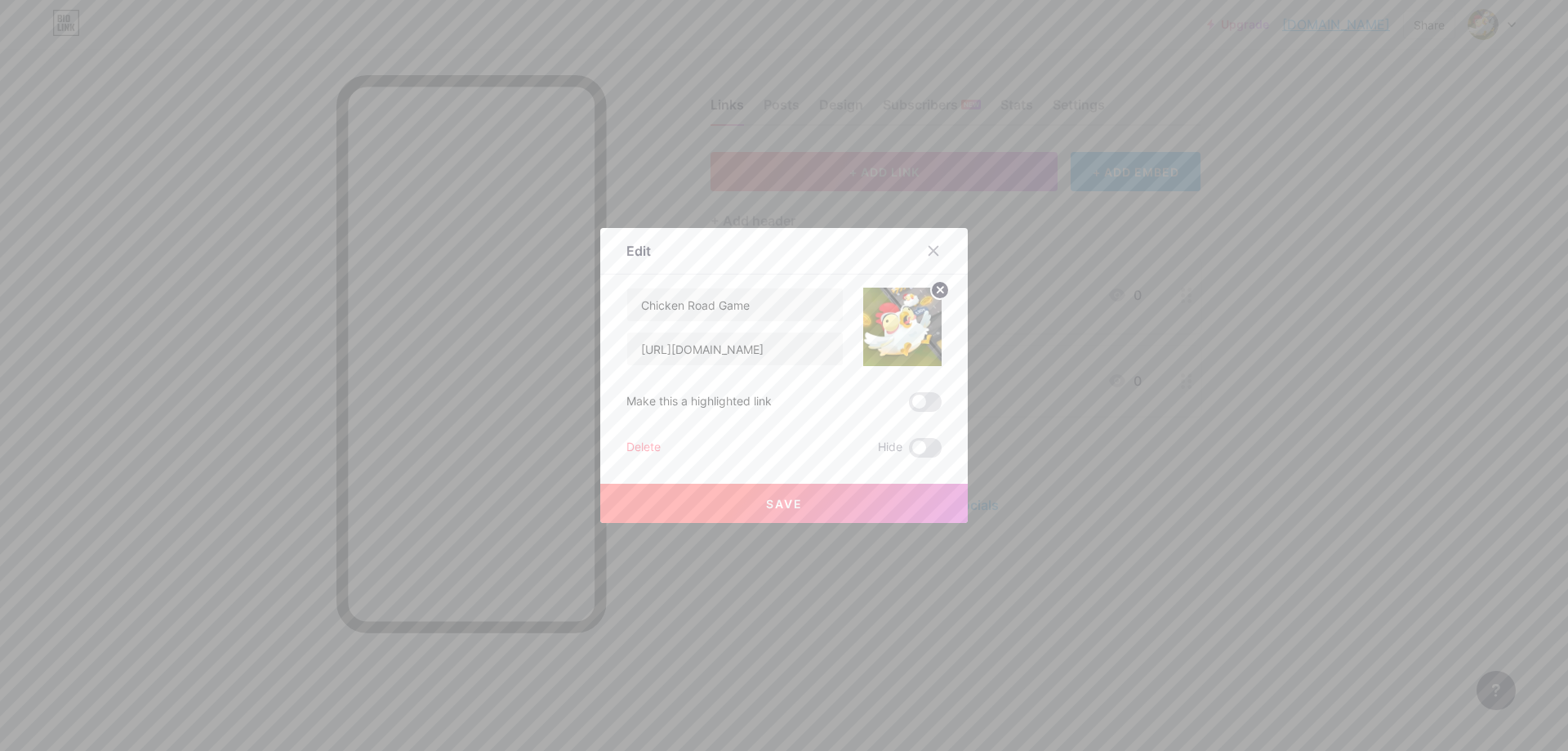
click at [784, 504] on span "Save" at bounding box center [784, 504] width 37 height 14
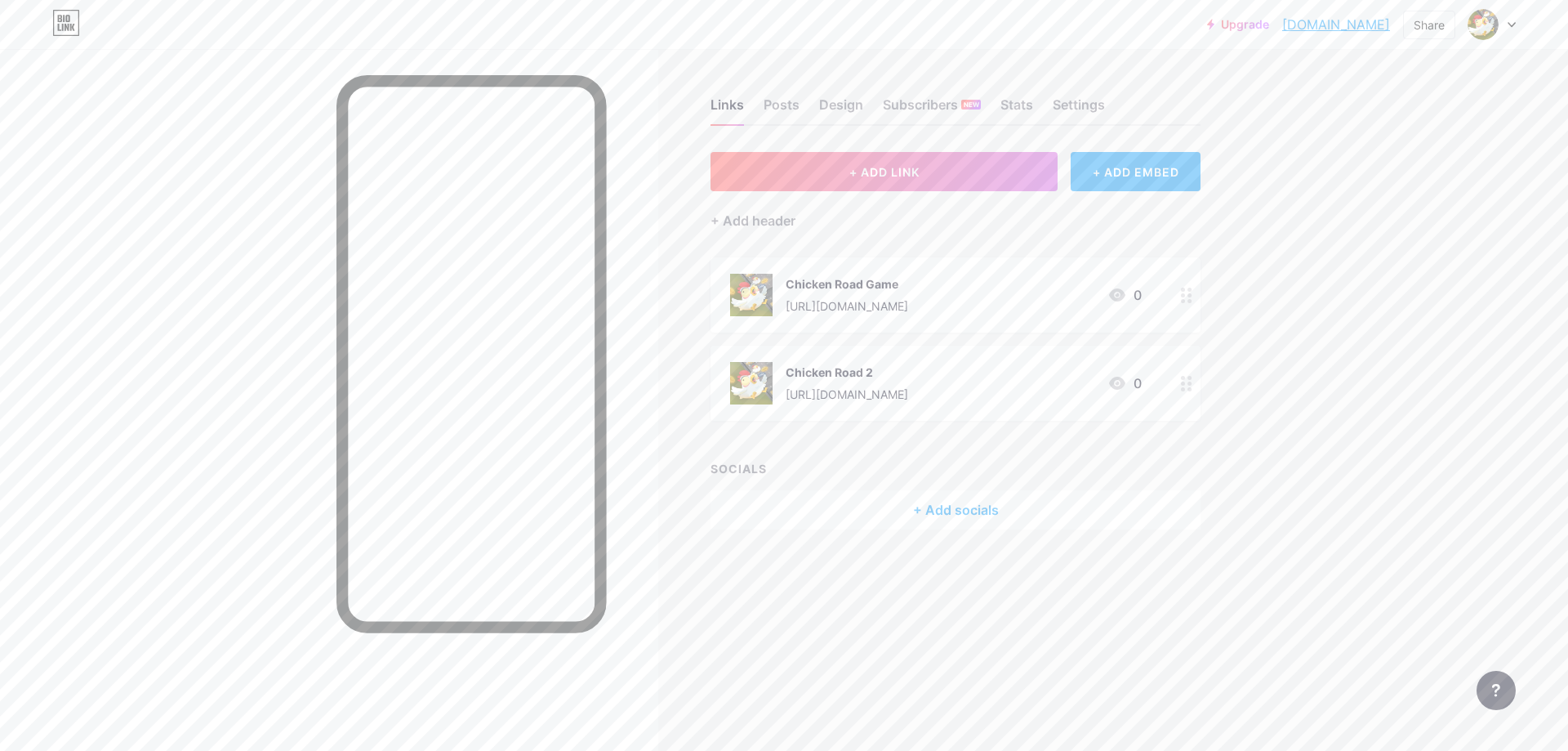
click at [1372, 462] on div "Upgrade chickenroadgame... [DOMAIN_NAME] Share Switch accounts Chicken Road Gam…" at bounding box center [784, 375] width 1568 height 751
click at [895, 171] on span "+ ADD LINK" at bounding box center [884, 172] width 71 height 14
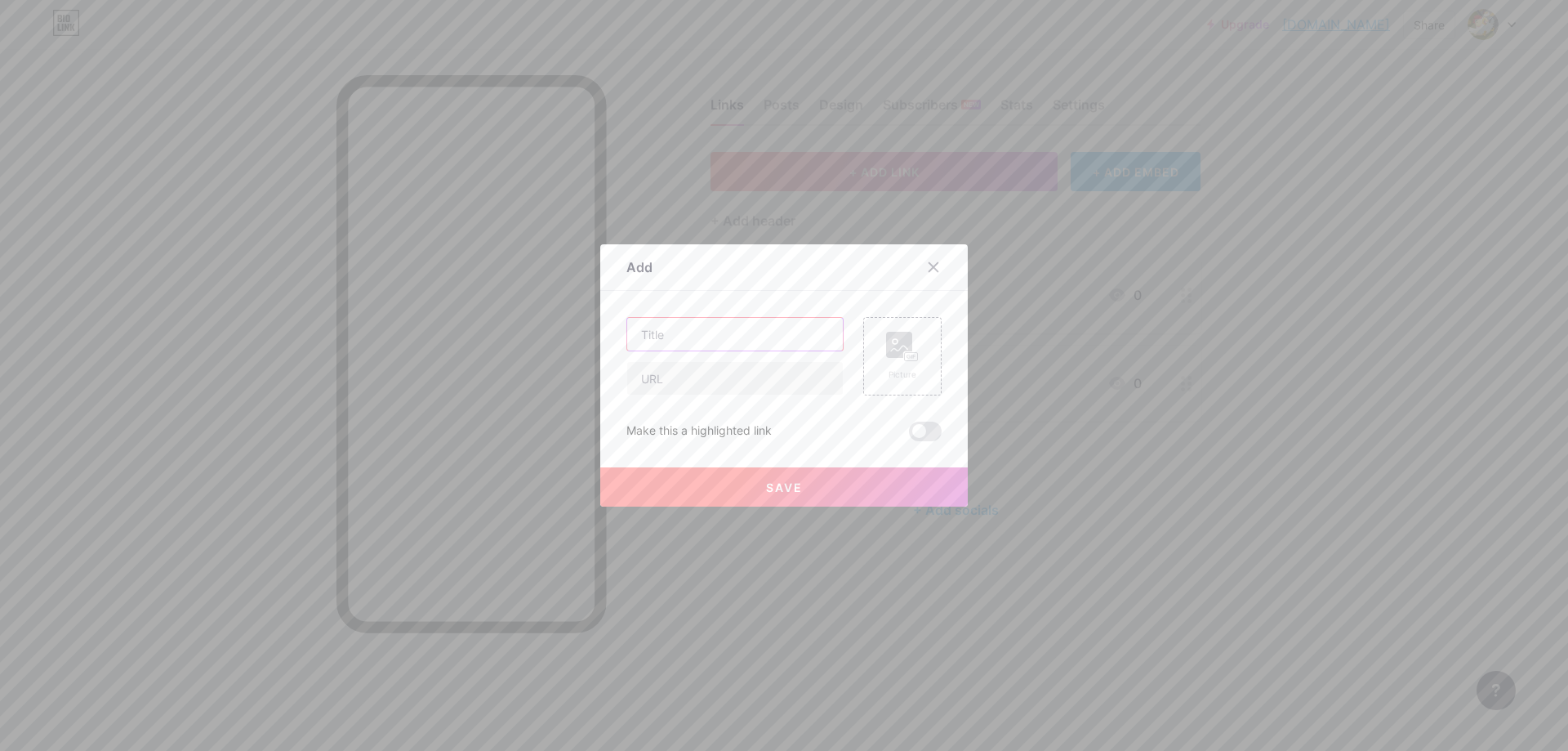
click at [675, 333] on input "text" at bounding box center [735, 334] width 216 height 33
paste input "chicken road game download"
click at [635, 338] on input "chicken road game download" at bounding box center [735, 334] width 216 height 33
click at [683, 336] on input "Chicken road game download" at bounding box center [735, 334] width 216 height 33
click at [712, 336] on input "Chicken Road game download" at bounding box center [735, 334] width 216 height 33
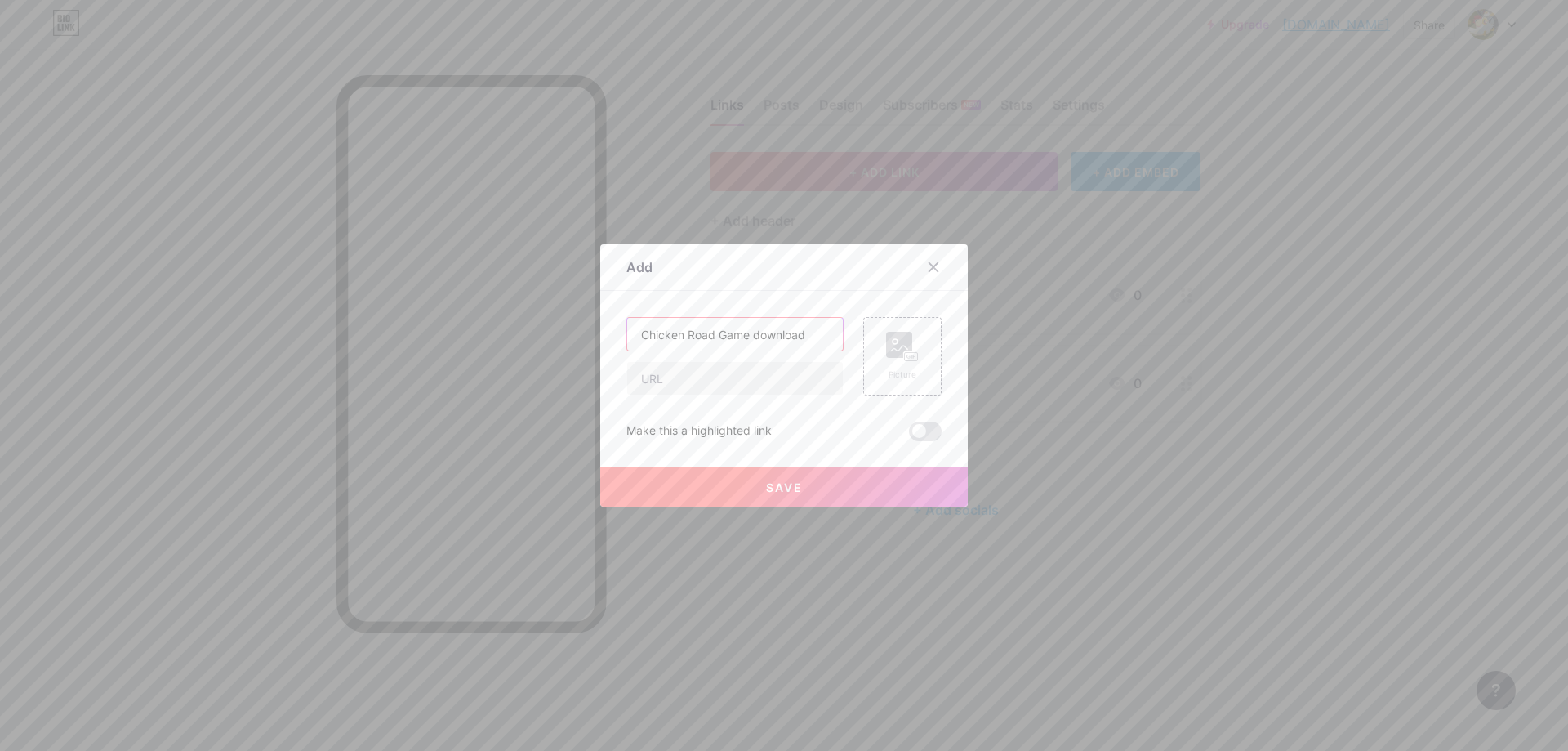
click at [748, 336] on input "Chicken Road Game download" at bounding box center [735, 334] width 216 height 33
type input "Chicken Road Game Download"
click at [711, 373] on input "text" at bounding box center [735, 379] width 216 height 33
paste input "[URL][DOMAIN_NAME]"
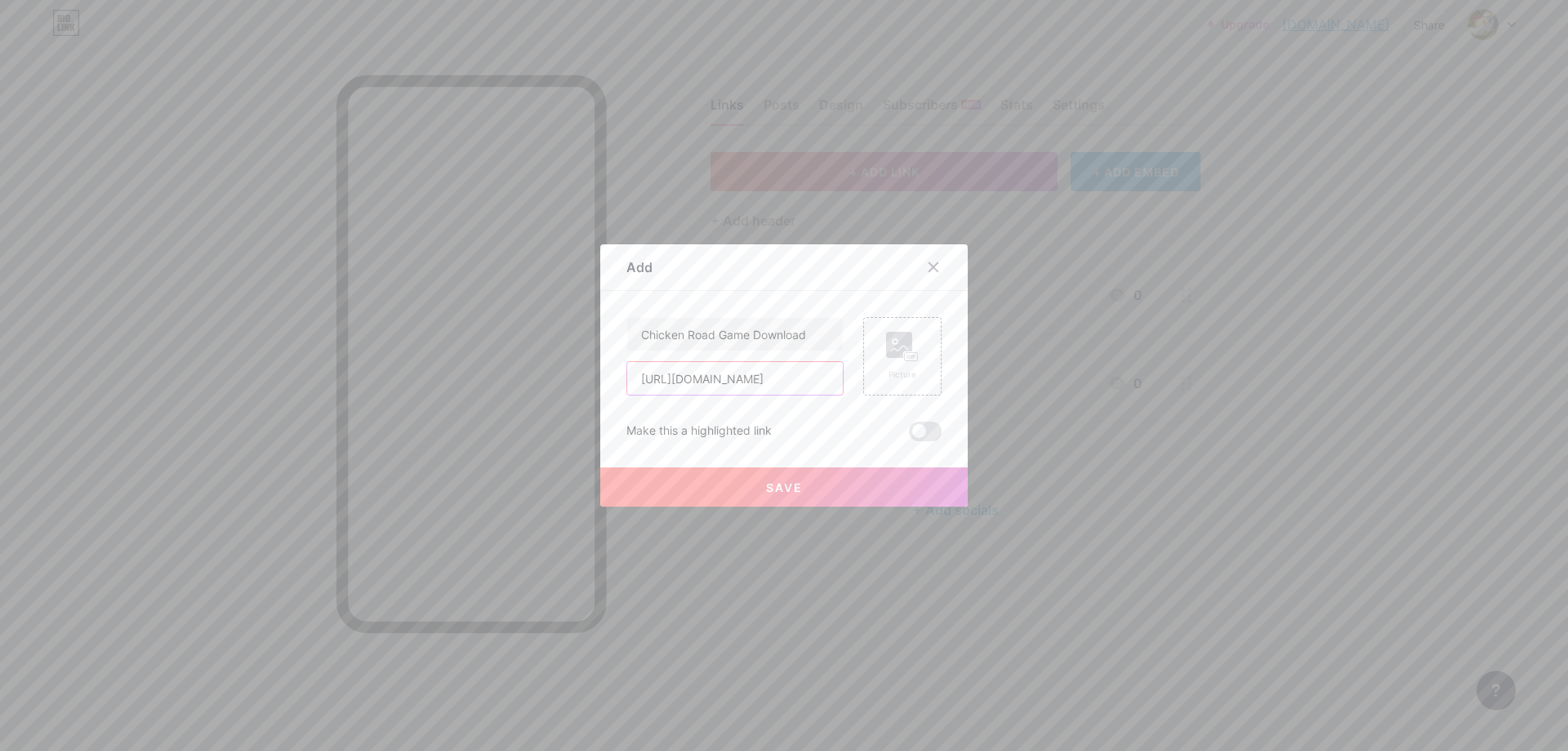
type input "[URL][DOMAIN_NAME]"
click at [804, 485] on button "Save" at bounding box center [784, 486] width 367 height 39
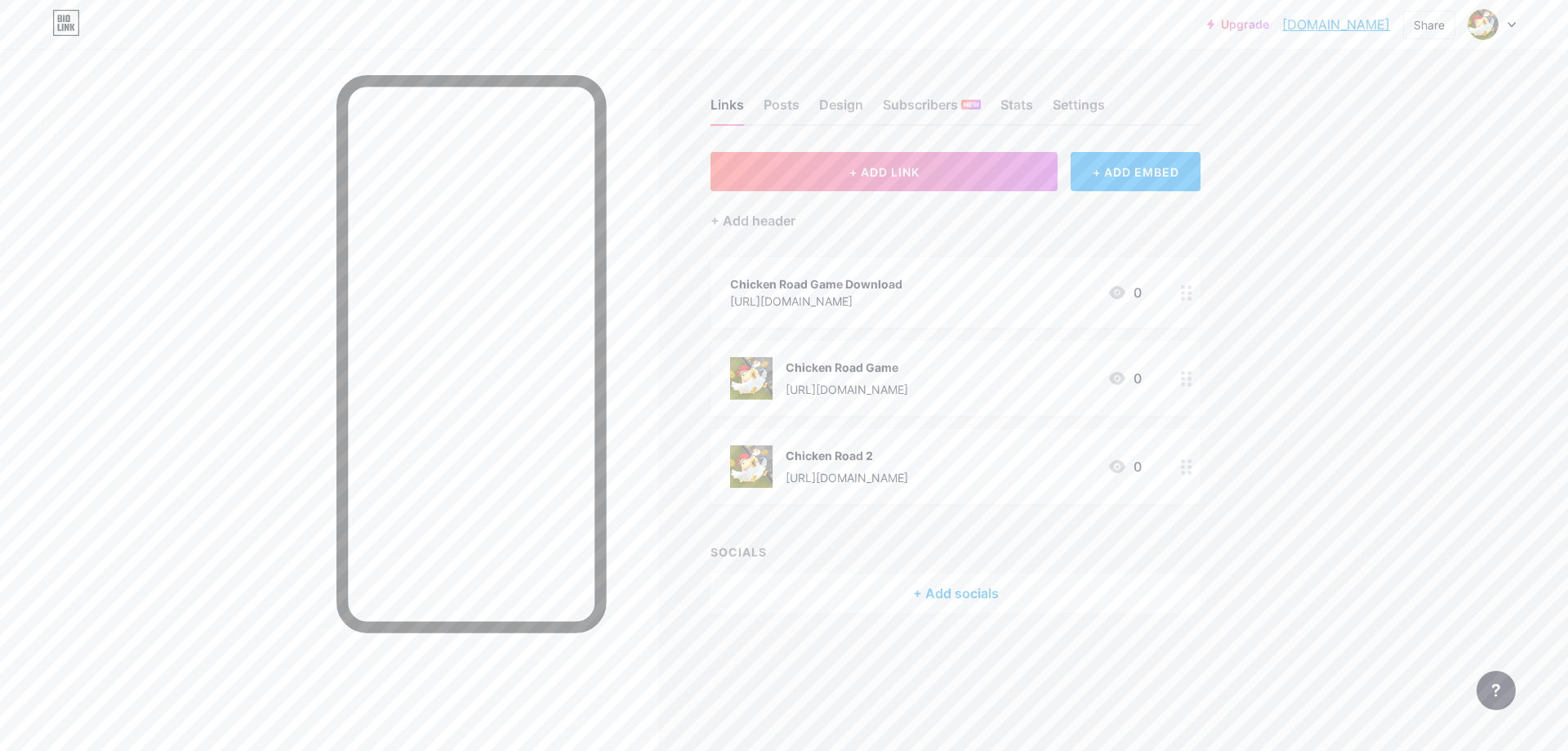
click at [993, 287] on div "Chicken Road Game Download [URL][DOMAIN_NAME] 0" at bounding box center [936, 292] width 412 height 38
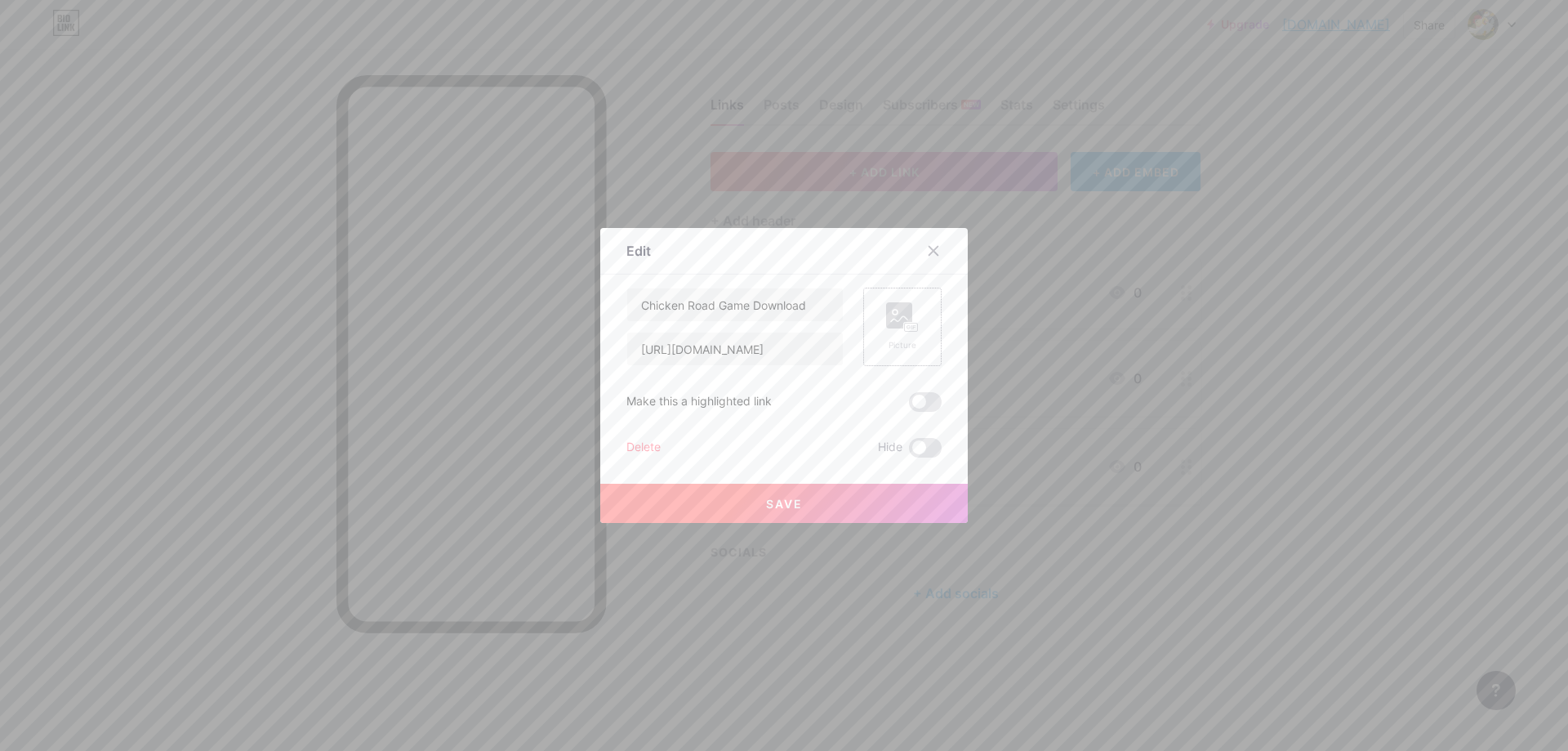
click at [907, 324] on rect at bounding box center [910, 328] width 13 height 8
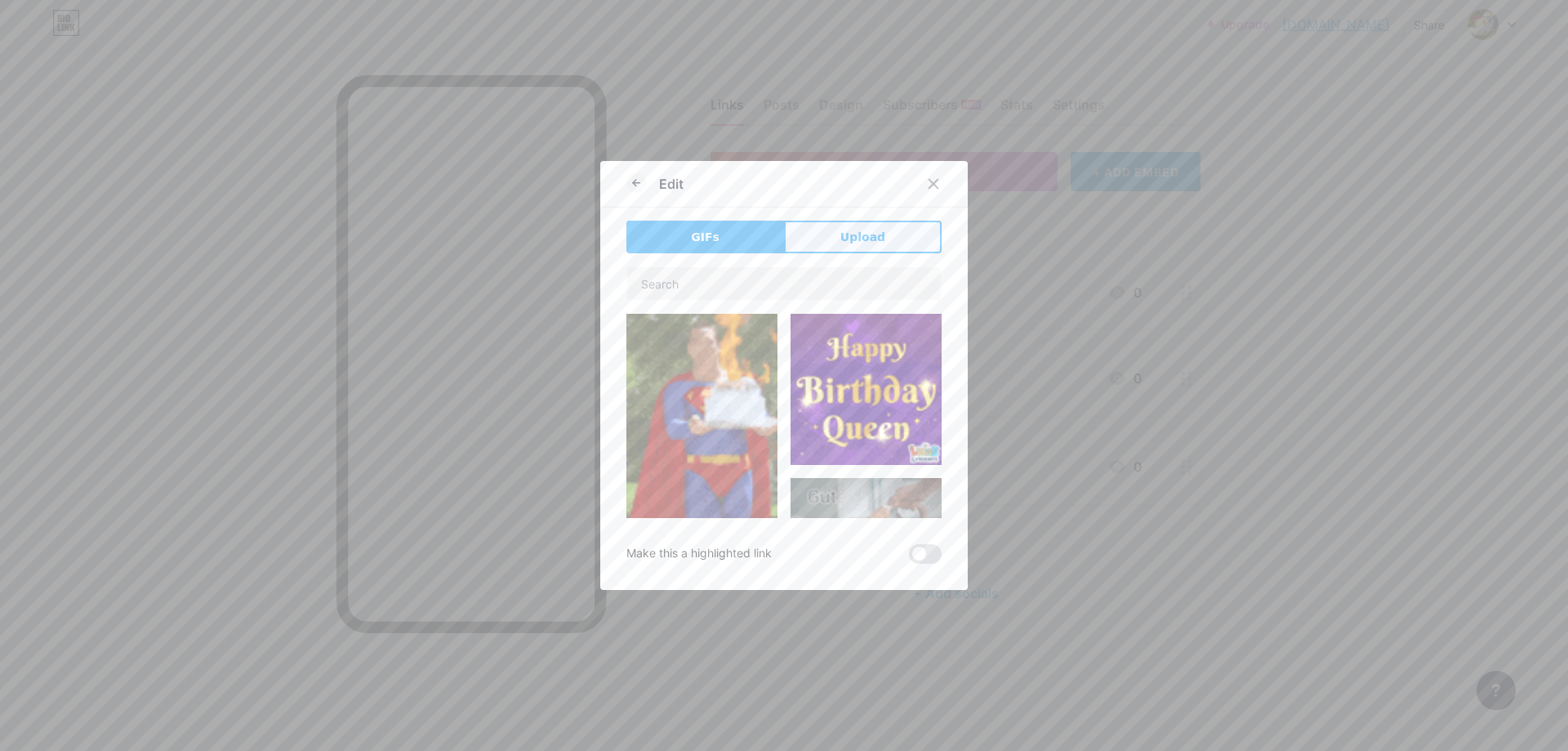
click at [855, 244] on span "Upload" at bounding box center [863, 237] width 45 height 17
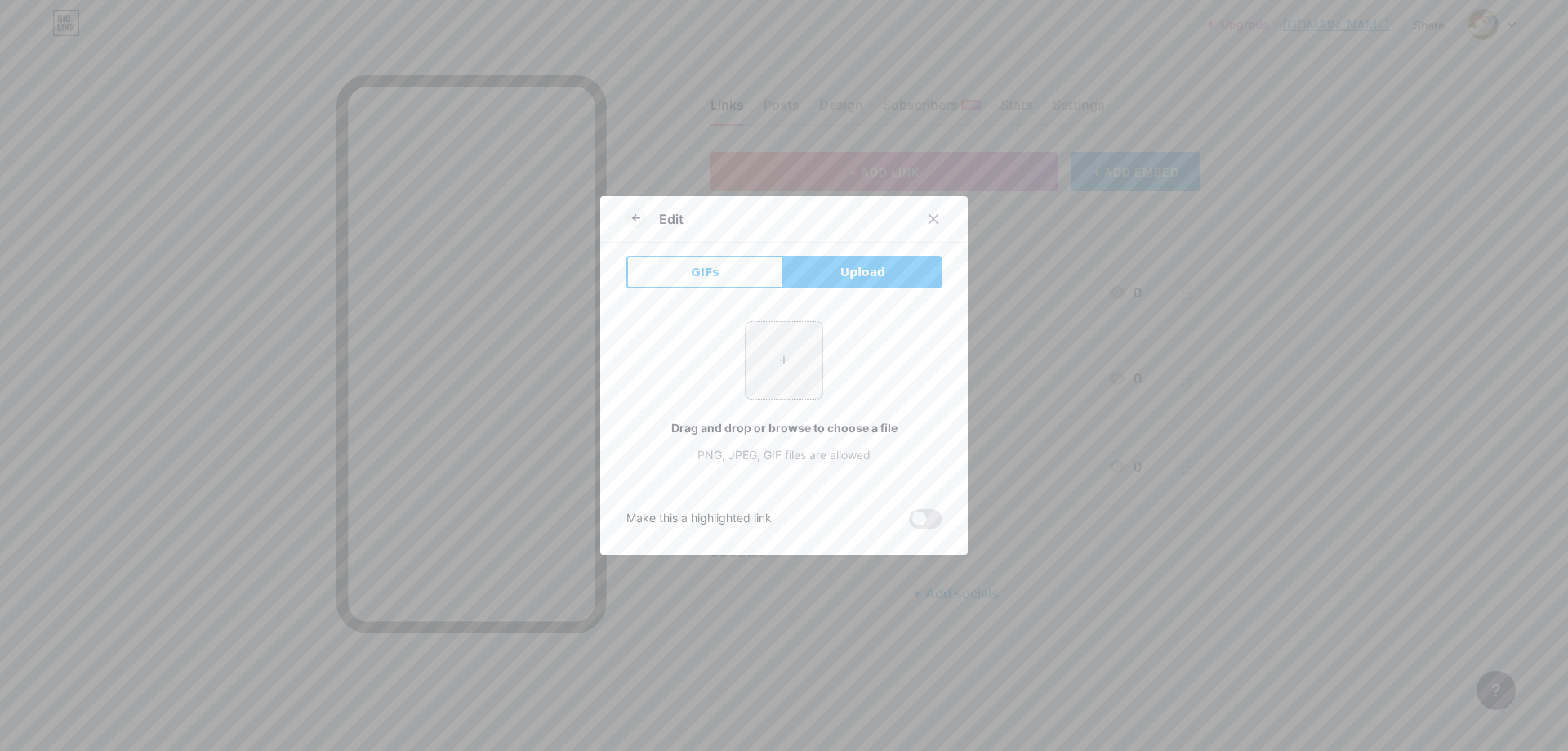
click at [801, 373] on input "file" at bounding box center [784, 360] width 77 height 77
type input "C:\fakepath\apk.jpg"
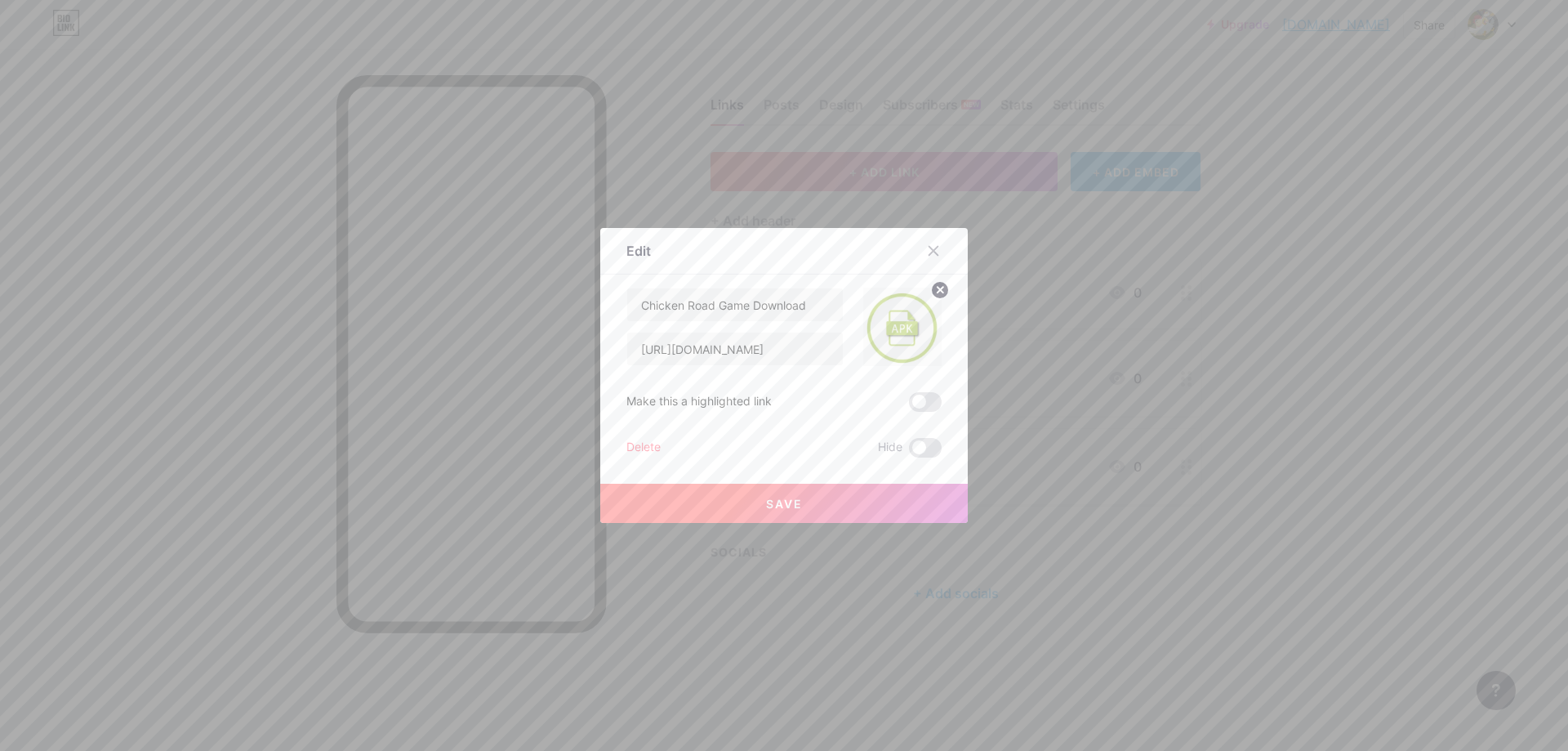
click at [815, 503] on button "Save" at bounding box center [784, 503] width 367 height 39
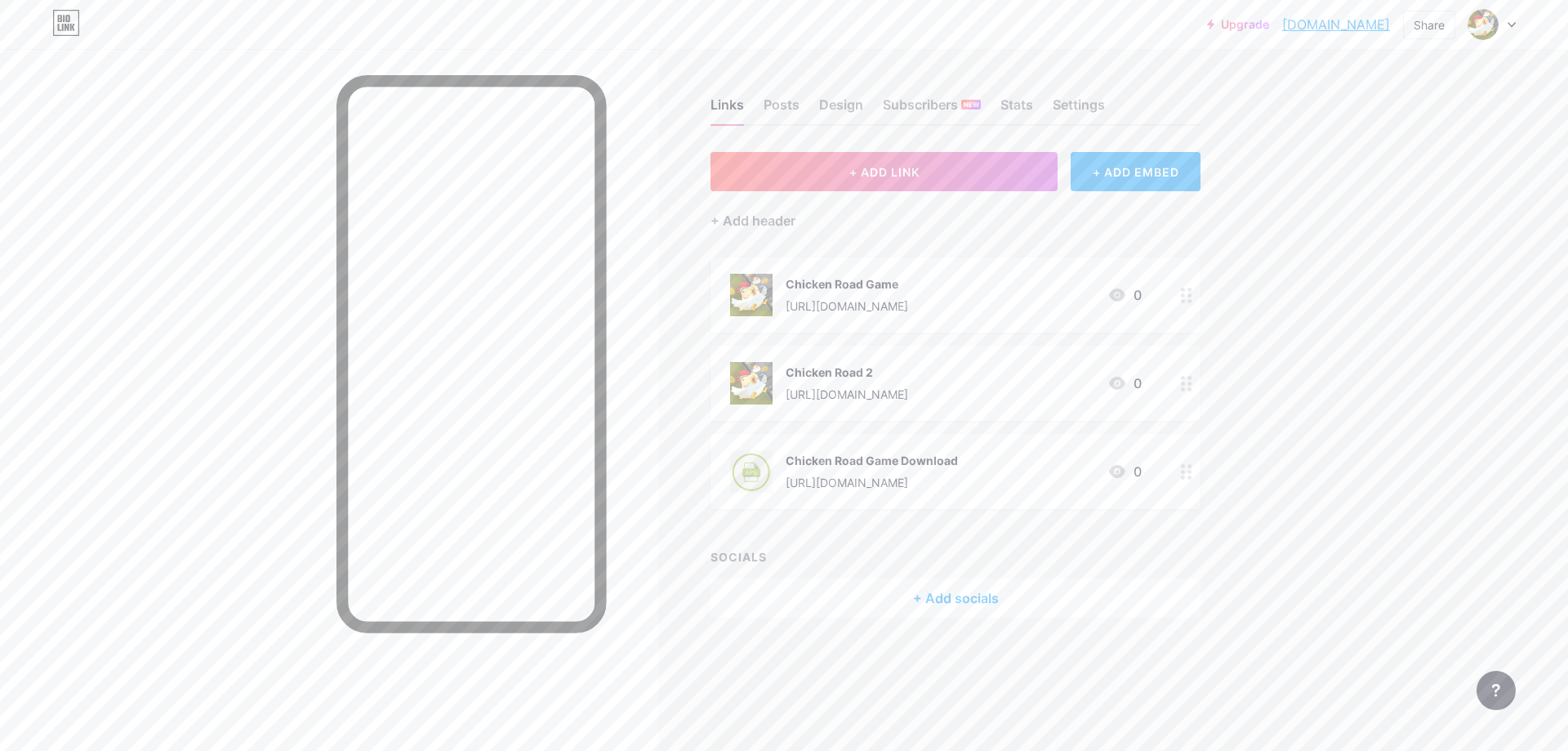
click at [1302, 28] on link "[DOMAIN_NAME]" at bounding box center [1336, 24] width 108 height 19
